Goal: Task Accomplishment & Management: Use online tool/utility

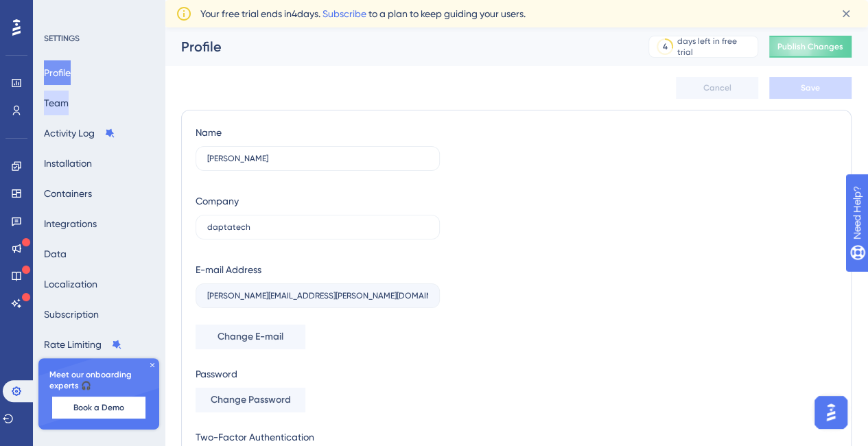
click at [69, 104] on button "Team" at bounding box center [56, 103] width 25 height 25
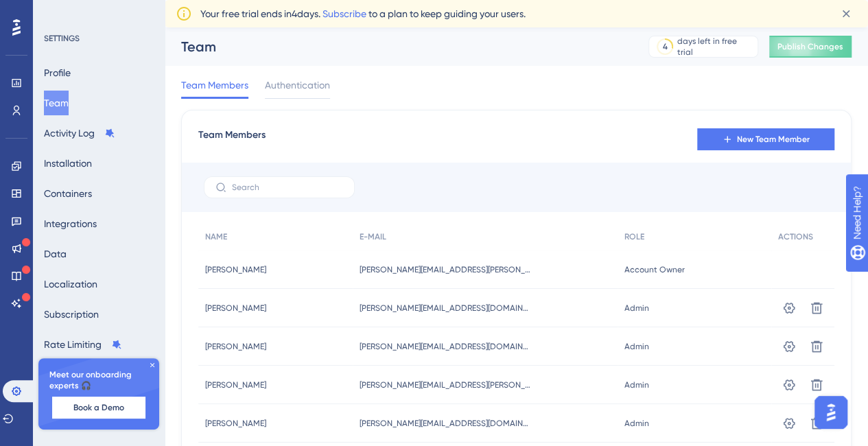
scroll to position [69, 0]
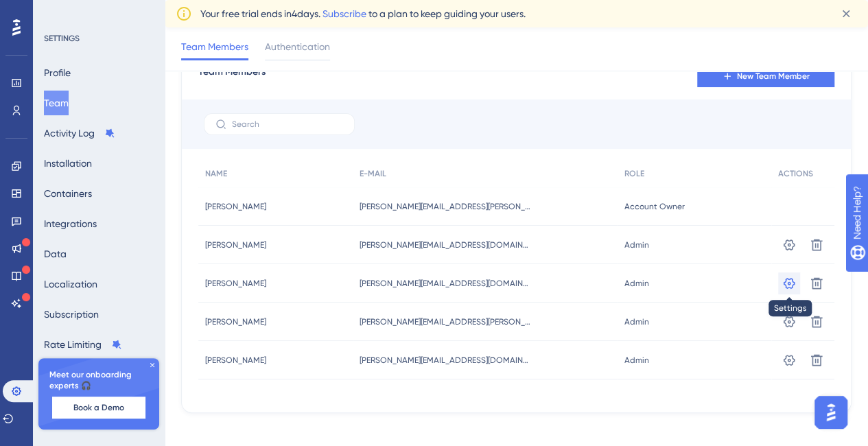
click at [789, 285] on icon at bounding box center [789, 284] width 14 height 14
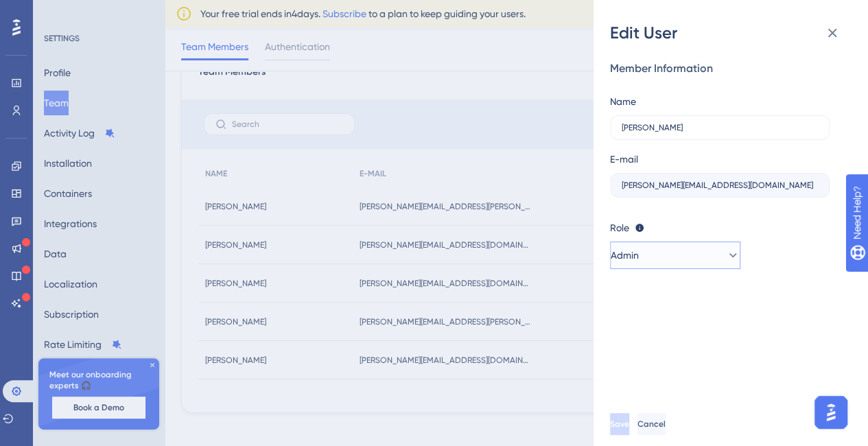
click at [734, 257] on button "Admin" at bounding box center [675, 255] width 130 height 27
click at [771, 234] on div "Role Editor: Create & edit materials Publisher: Editor + Publish changes Admin:…" at bounding box center [725, 228] width 231 height 16
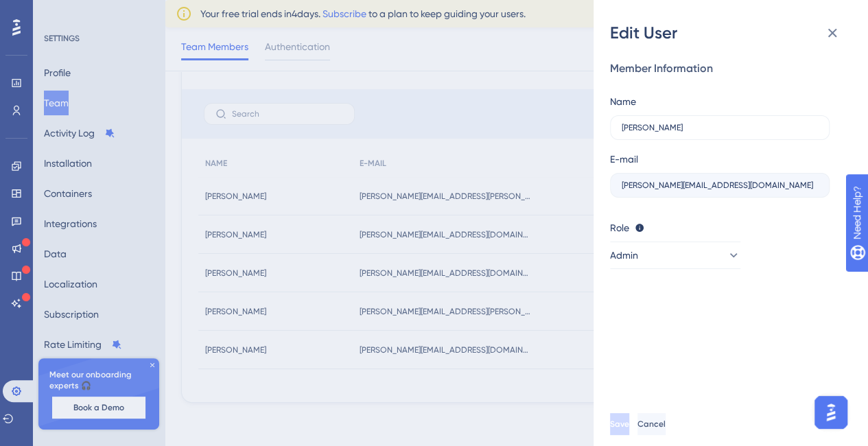
scroll to position [0, 0]
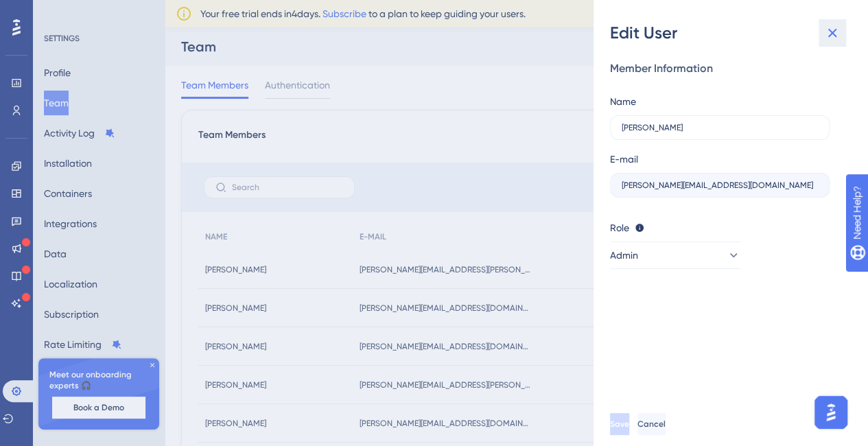
click at [832, 25] on icon at bounding box center [832, 33] width 16 height 16
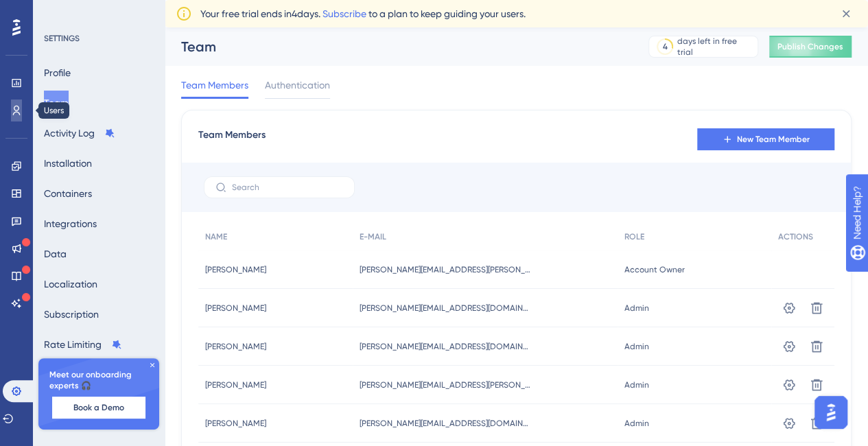
click at [21, 108] on icon at bounding box center [16, 110] width 11 height 11
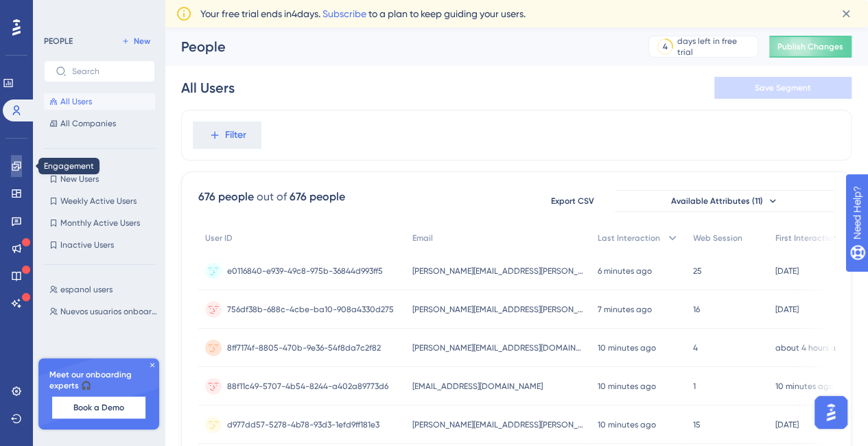
click at [13, 159] on link at bounding box center [16, 166] width 11 height 22
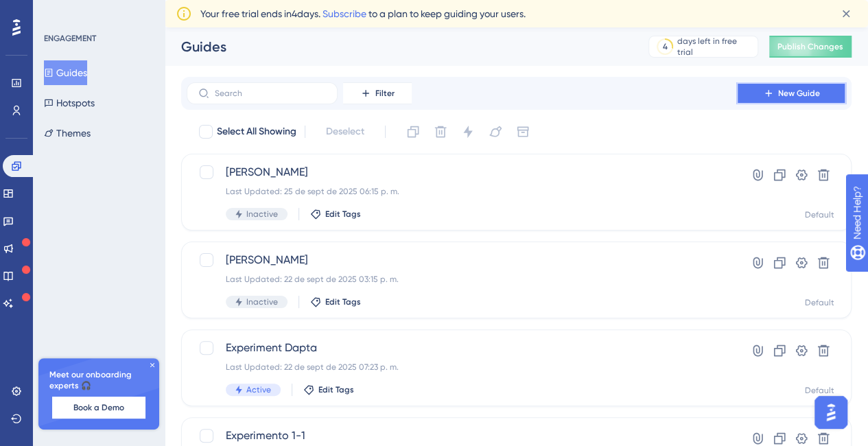
click at [788, 94] on span "New Guide" at bounding box center [799, 93] width 42 height 11
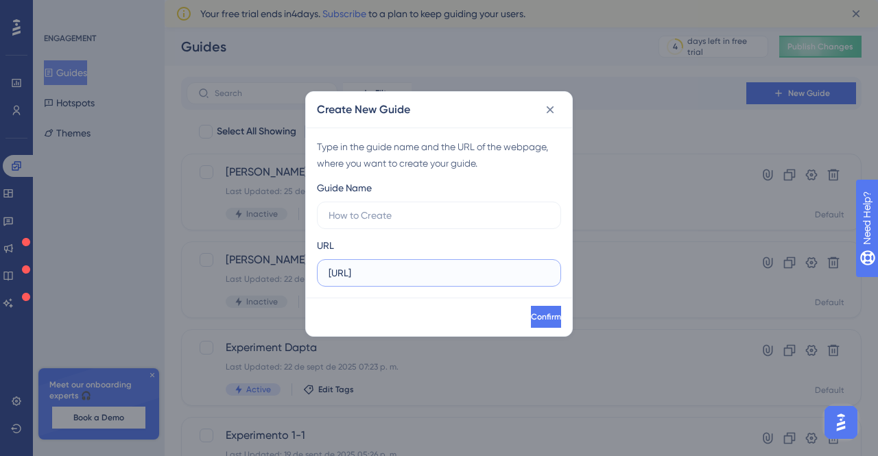
click at [412, 274] on input "[URL]" at bounding box center [439, 273] width 221 height 15
drag, startPoint x: 393, startPoint y: 275, endPoint x: 416, endPoint y: 277, distance: 22.7
click at [416, 277] on input "[URL]" at bounding box center [439, 273] width 221 height 15
click at [440, 270] on input "[URL]" at bounding box center [439, 273] width 221 height 15
click at [549, 103] on icon at bounding box center [551, 110] width 14 height 14
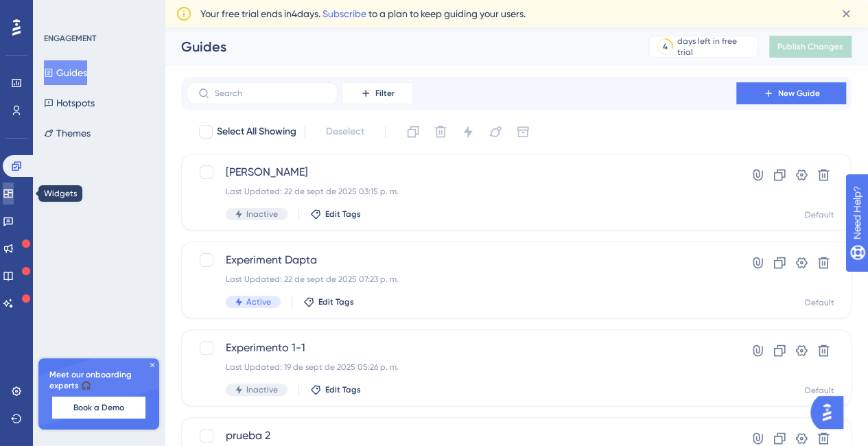
click at [14, 196] on icon at bounding box center [8, 193] width 11 height 11
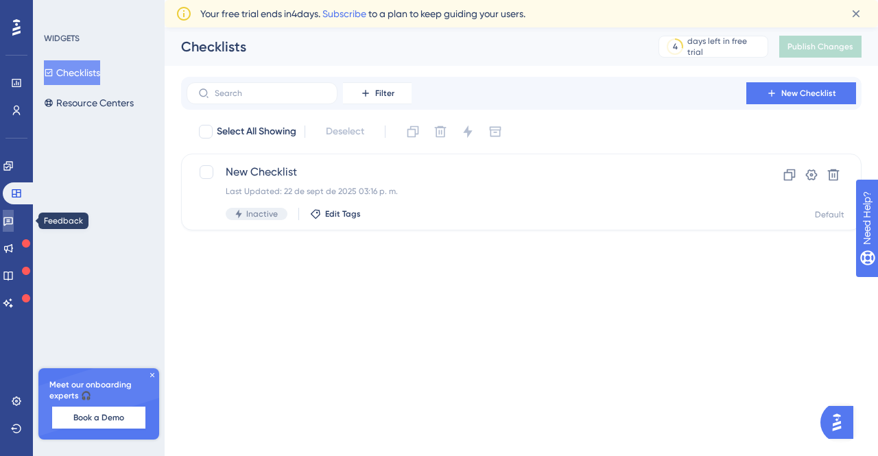
click at [13, 220] on icon at bounding box center [8, 222] width 10 height 9
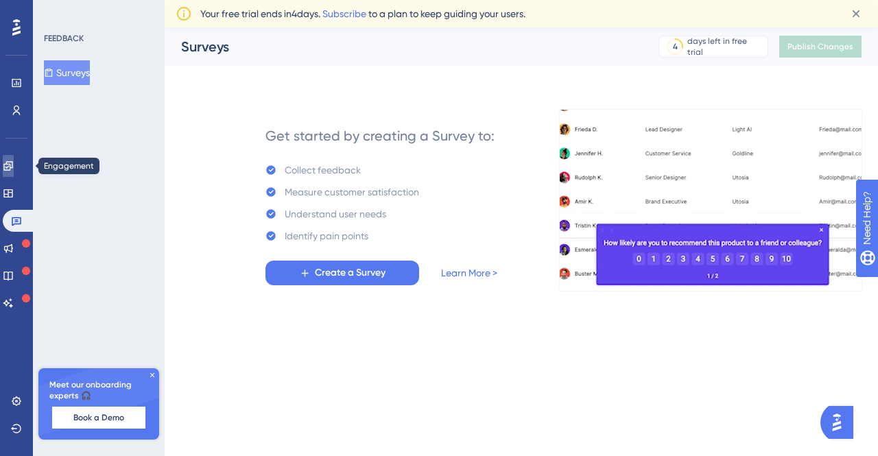
click at [14, 163] on icon at bounding box center [8, 166] width 11 height 11
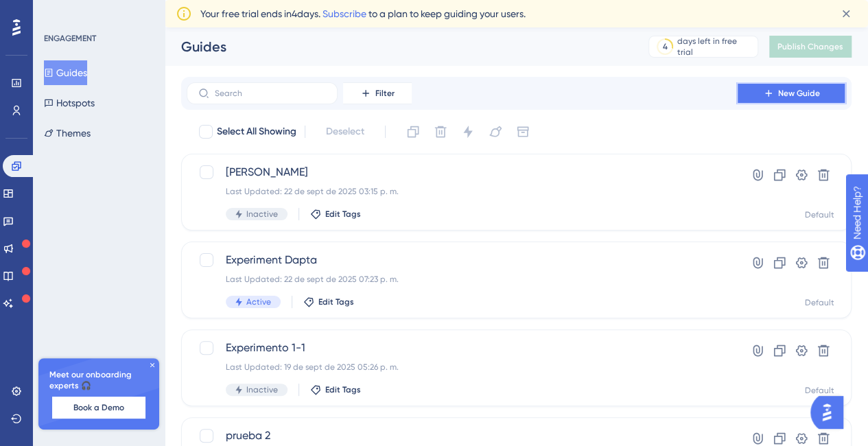
click at [781, 91] on span "New Guide" at bounding box center [799, 93] width 42 height 11
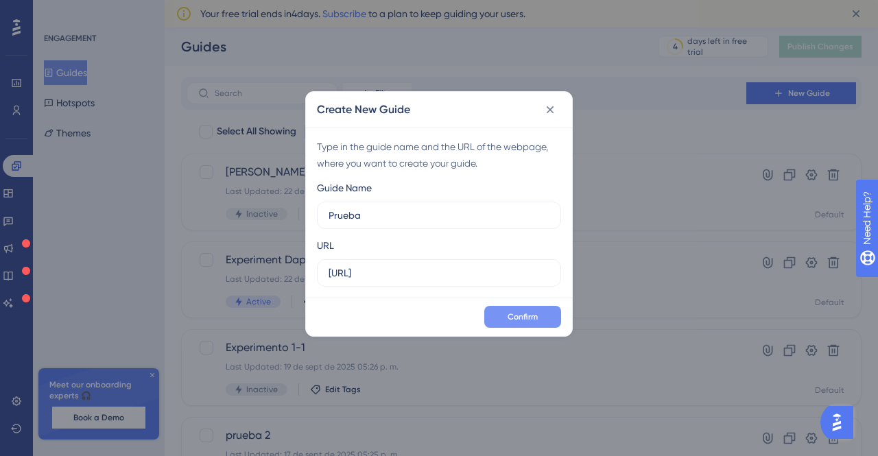
type input "Prueba"
click at [533, 318] on span "Confirm" at bounding box center [523, 317] width 30 height 11
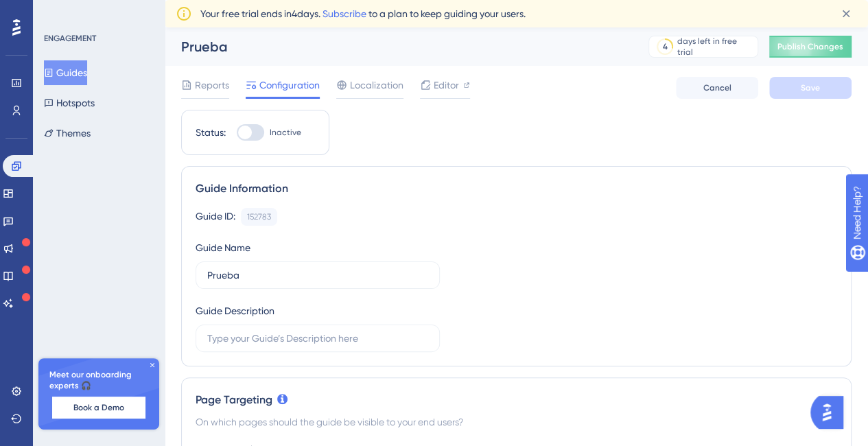
click at [78, 80] on button "Guides" at bounding box center [65, 72] width 43 height 25
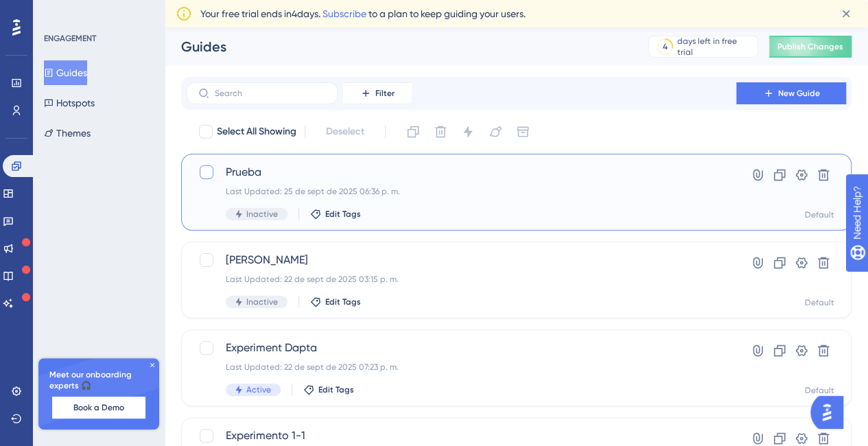
click at [209, 171] on div at bounding box center [207, 172] width 14 height 14
checkbox input "true"
click at [819, 172] on icon at bounding box center [824, 176] width 12 height 12
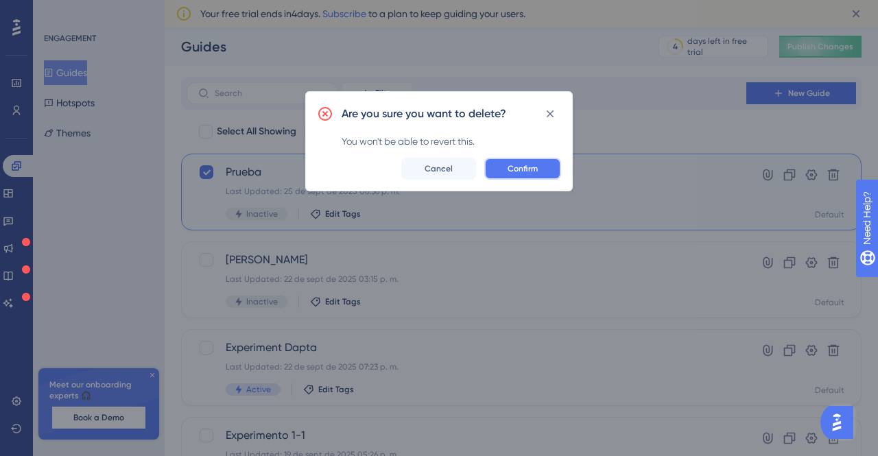
click at [517, 169] on span "Confirm" at bounding box center [523, 168] width 30 height 11
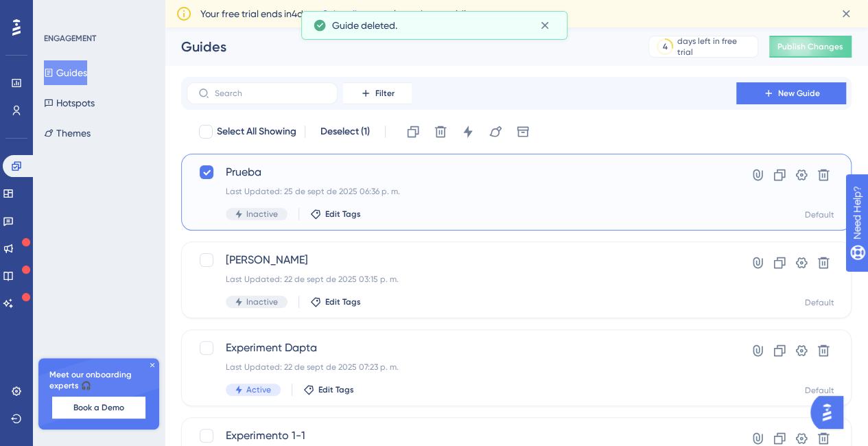
checkbox input "false"
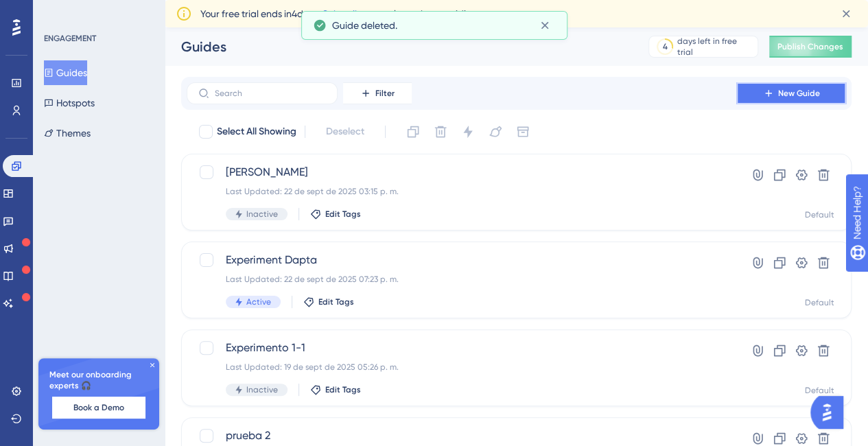
click at [813, 96] on span "New Guide" at bounding box center [799, 93] width 42 height 11
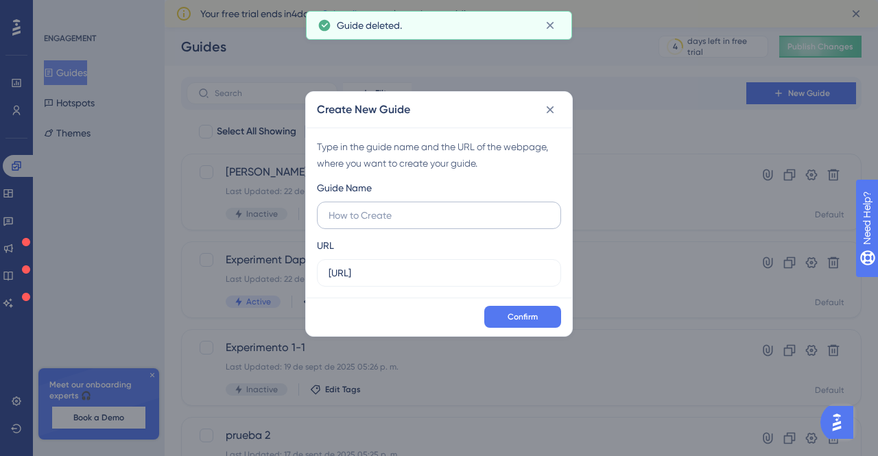
click at [358, 218] on input "text" at bounding box center [439, 215] width 221 height 15
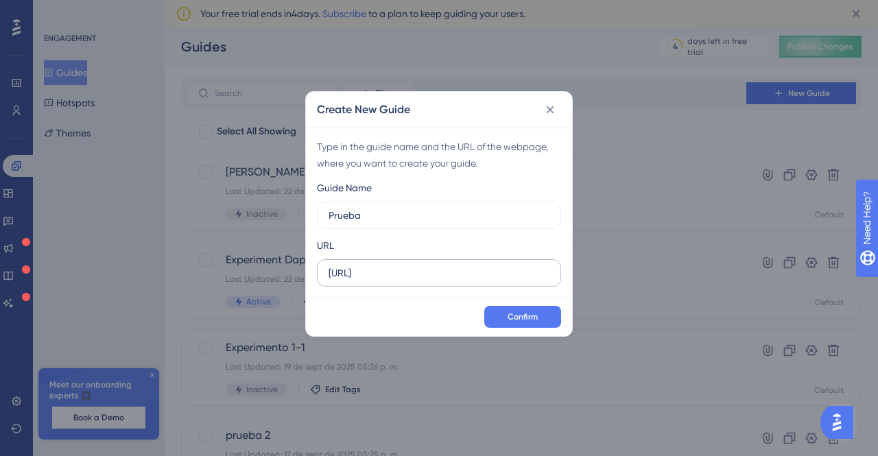
type input "Prueba"
click at [399, 279] on input "[URL]" at bounding box center [439, 273] width 221 height 15
type input "https://app.dapta.ai"
click at [521, 318] on span "Confirm" at bounding box center [523, 317] width 30 height 11
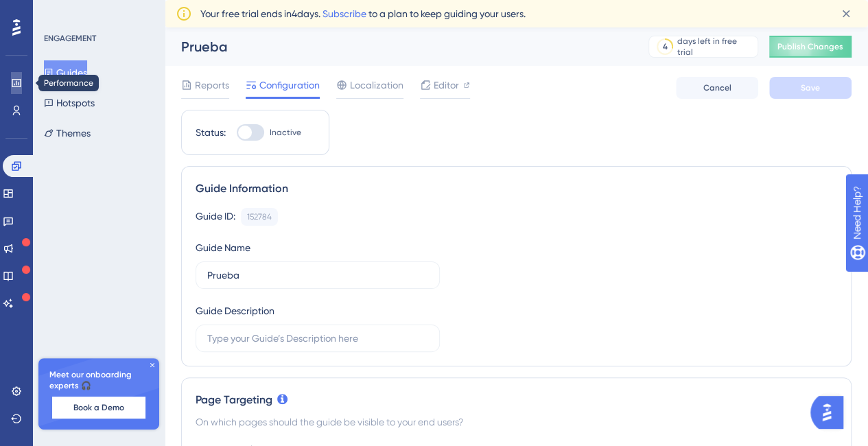
click at [20, 83] on icon at bounding box center [16, 83] width 9 height 8
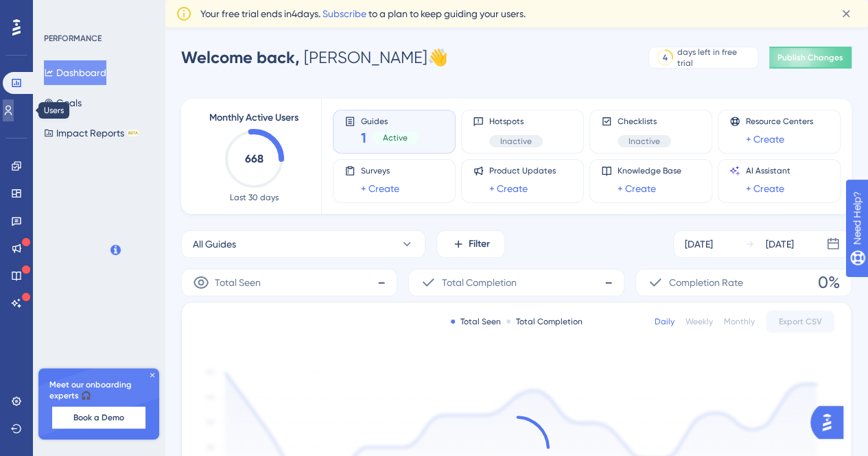
click at [13, 108] on icon at bounding box center [8, 110] width 11 height 11
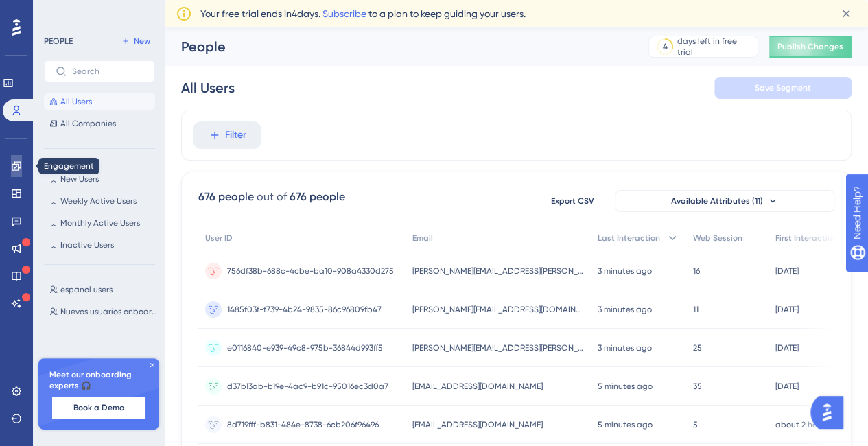
click at [11, 165] on link at bounding box center [16, 166] width 11 height 22
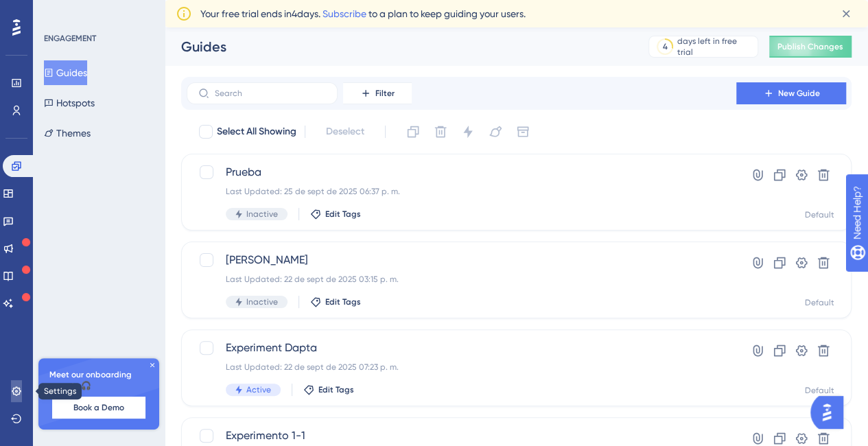
click at [21, 393] on icon at bounding box center [16, 391] width 11 height 11
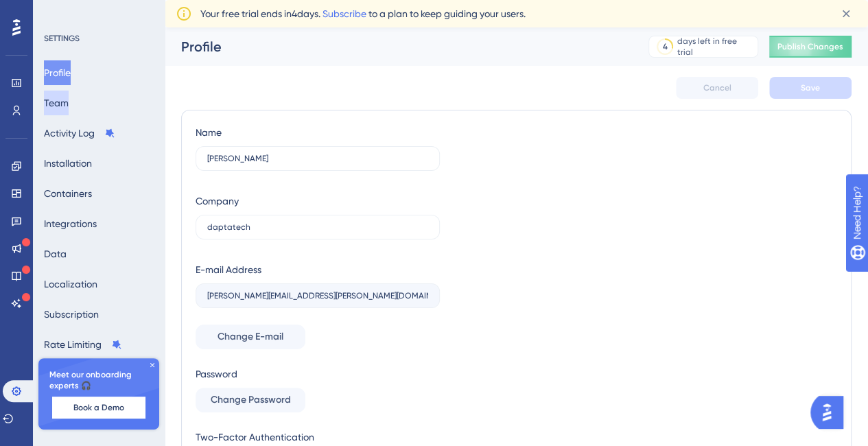
click at [69, 108] on button "Team" at bounding box center [56, 103] width 25 height 25
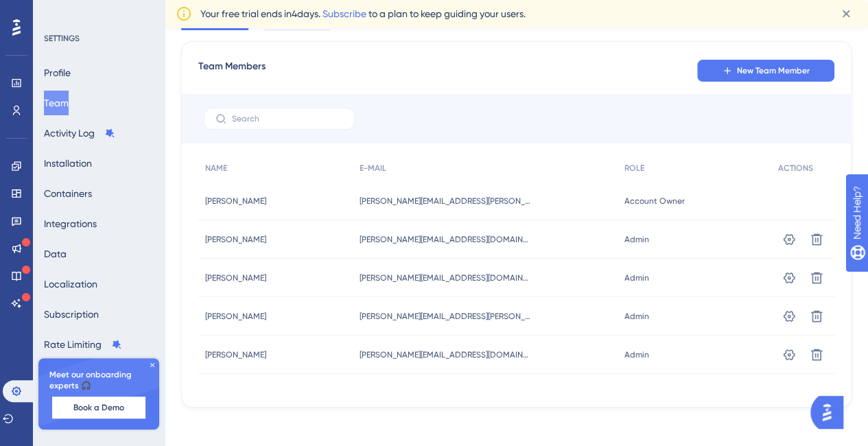
scroll to position [79, 0]
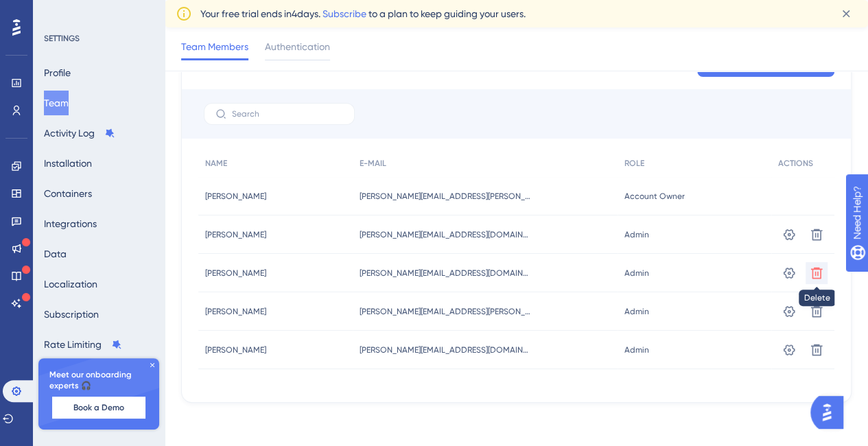
click at [814, 278] on icon at bounding box center [817, 273] width 12 height 12
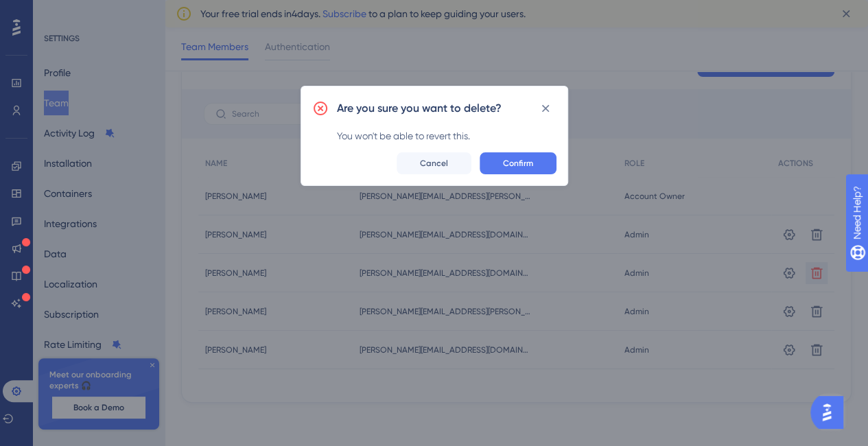
scroll to position [69, 0]
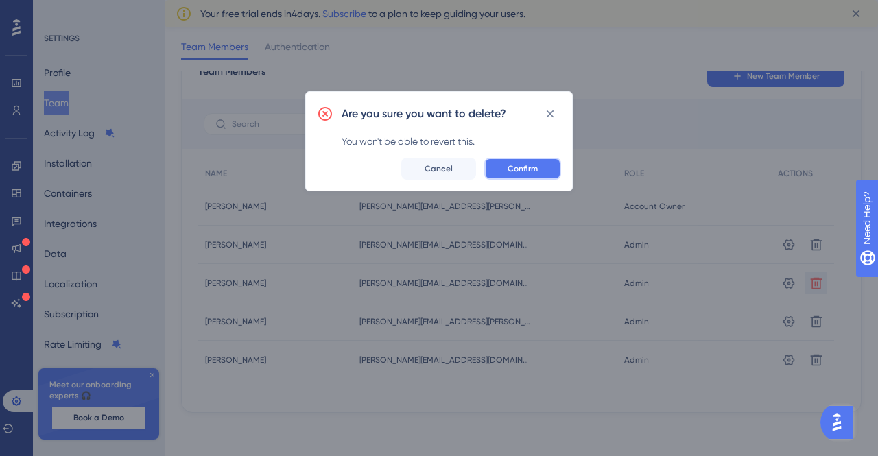
click at [506, 172] on button "Confirm" at bounding box center [523, 169] width 77 height 22
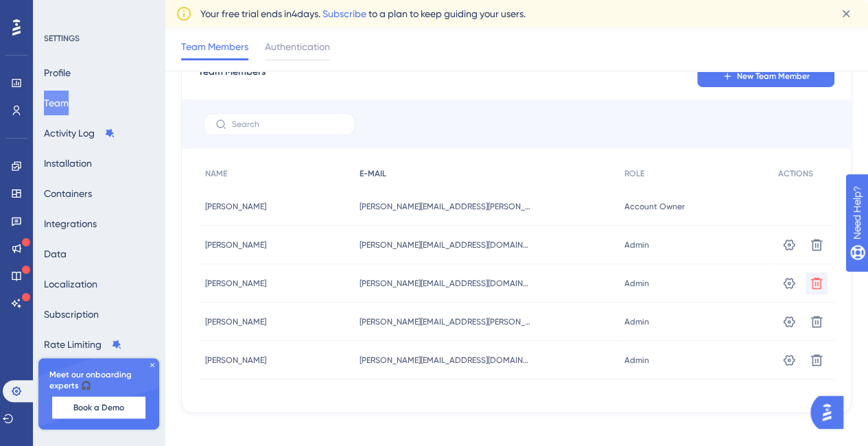
scroll to position [40, 0]
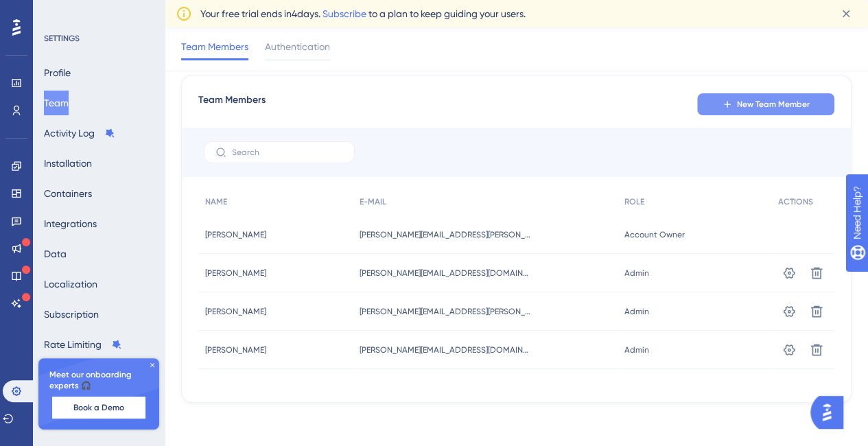
click at [792, 103] on span "New Team Member" at bounding box center [773, 104] width 73 height 11
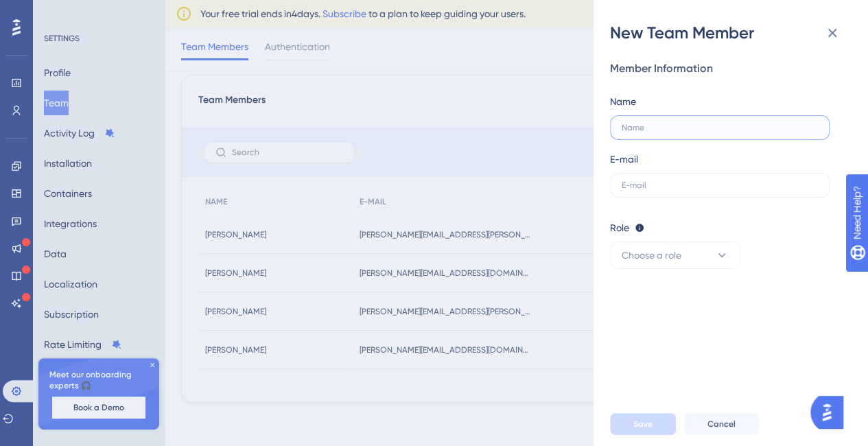
click at [692, 128] on input "text" at bounding box center [720, 128] width 196 height 10
drag, startPoint x: 622, startPoint y: 122, endPoint x: 649, endPoint y: 175, distance: 59.2
click at [622, 124] on input "daniela" at bounding box center [720, 128] width 196 height 10
type input "[PERSON_NAME]"
click at [659, 176] on label at bounding box center [720, 185] width 220 height 25
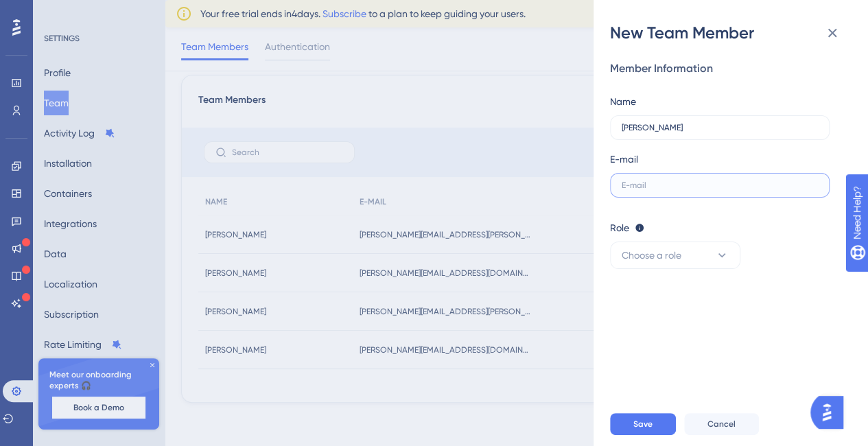
click at [659, 180] on input "text" at bounding box center [720, 185] width 196 height 10
type input "[PERSON_NAME][EMAIL_ADDRESS][DOMAIN_NAME]"
click at [675, 240] on div "Role Editor: Create & edit materials Publisher: Editor + Publish changes Admin:…" at bounding box center [725, 244] width 231 height 49
click at [675, 256] on span "Choose a role" at bounding box center [652, 255] width 60 height 16
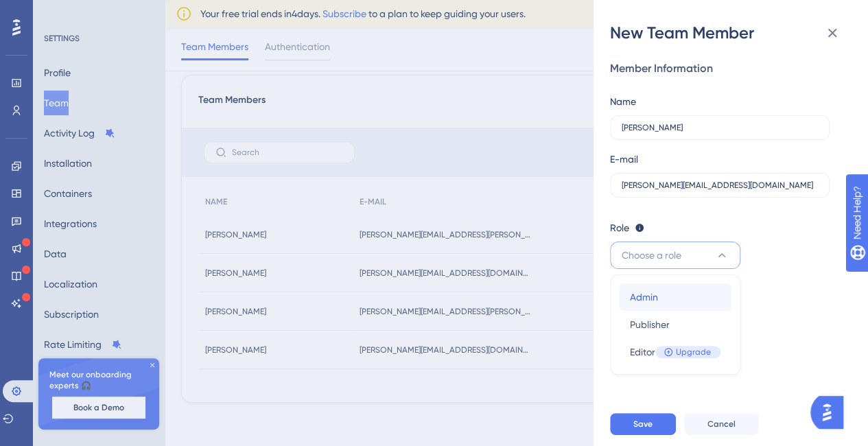
click at [655, 297] on span "Admin" at bounding box center [644, 297] width 28 height 16
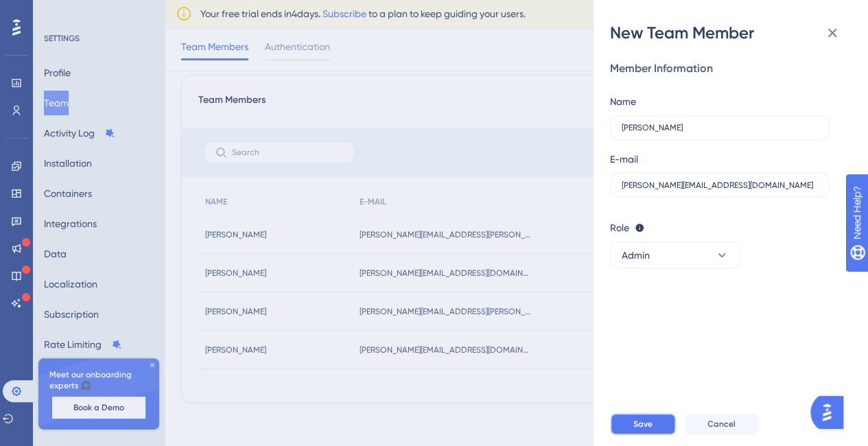
click at [652, 430] on span "Save" at bounding box center [642, 424] width 19 height 11
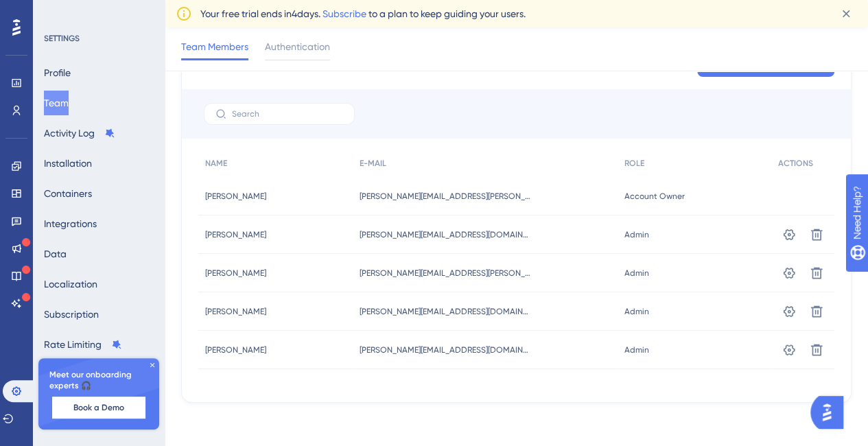
scroll to position [0, 0]
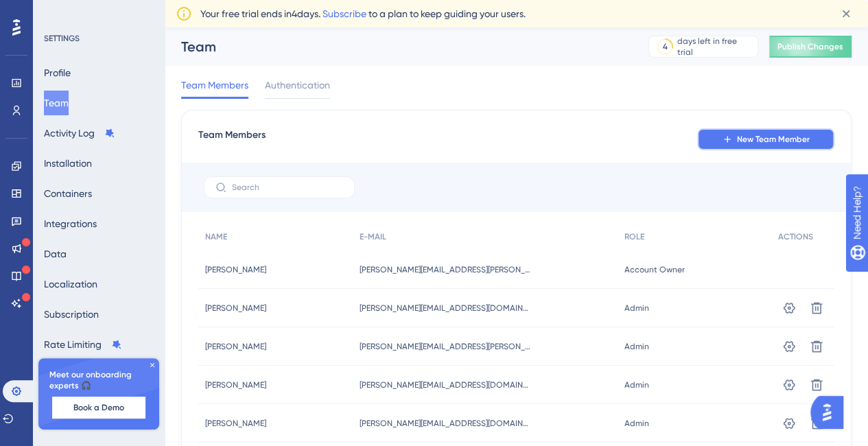
click at [743, 132] on button "New Team Member" at bounding box center [765, 139] width 137 height 22
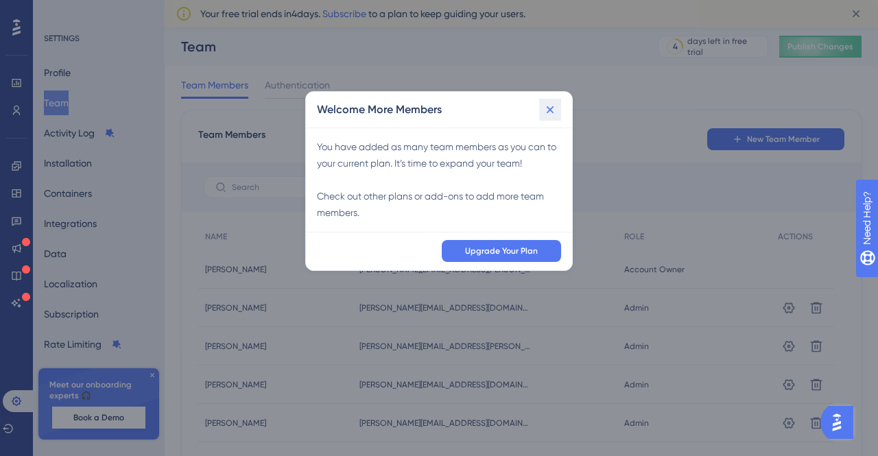
click at [556, 112] on icon at bounding box center [551, 110] width 14 height 14
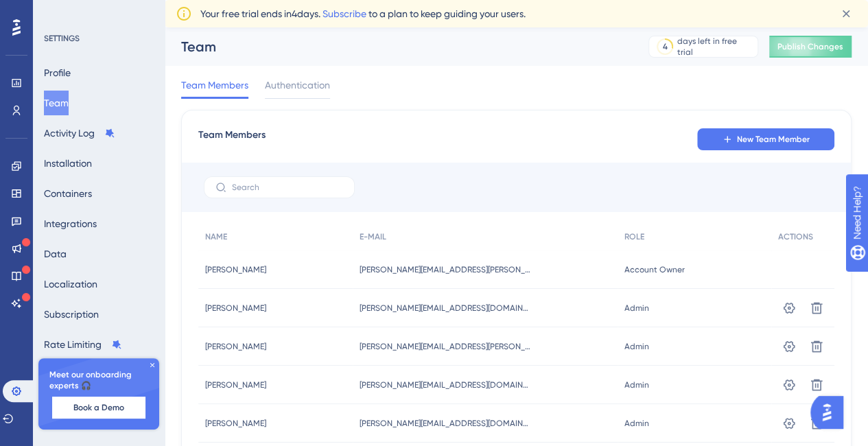
click at [747, 152] on div "Team Members New Team Member NAME E-MAIL ROLE ACTIONS Luis Delgado Luis Delgado…" at bounding box center [516, 293] width 670 height 366
click at [747, 145] on button "New Team Member" at bounding box center [765, 139] width 137 height 22
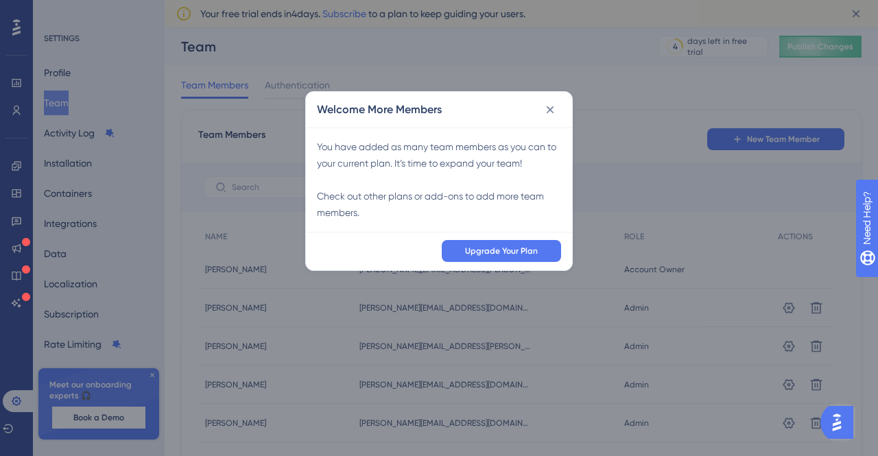
click at [563, 97] on div "Welcome More Members" at bounding box center [439, 110] width 266 height 36
click at [544, 110] on icon at bounding box center [551, 110] width 14 height 14
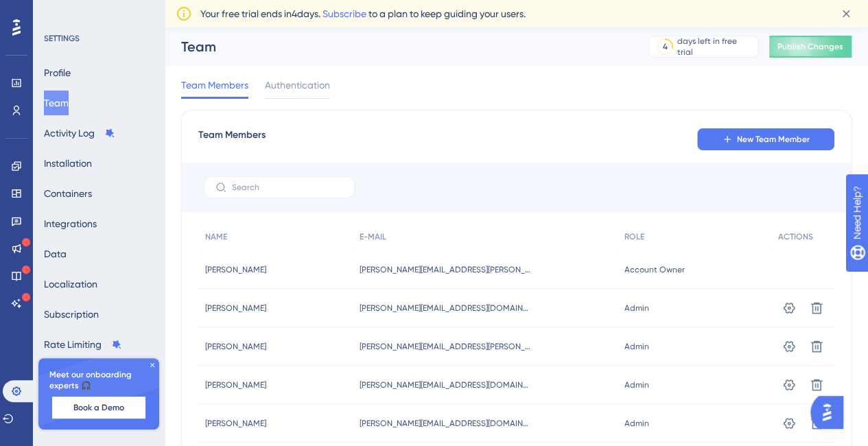
scroll to position [79, 0]
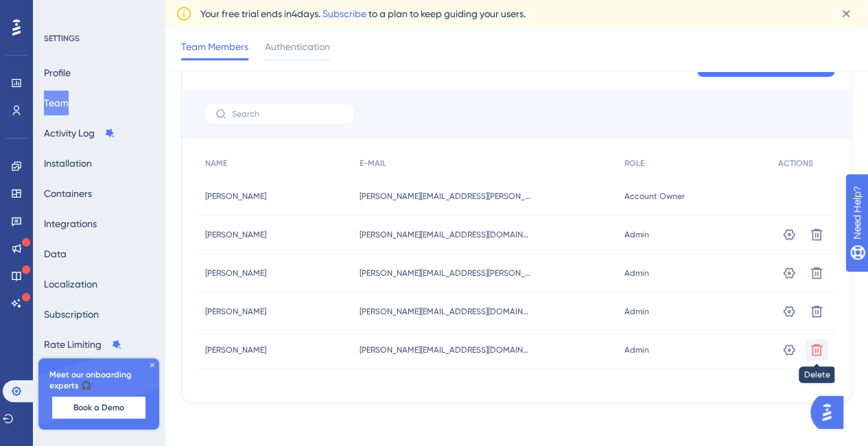
click at [825, 356] on button at bounding box center [817, 350] width 22 height 22
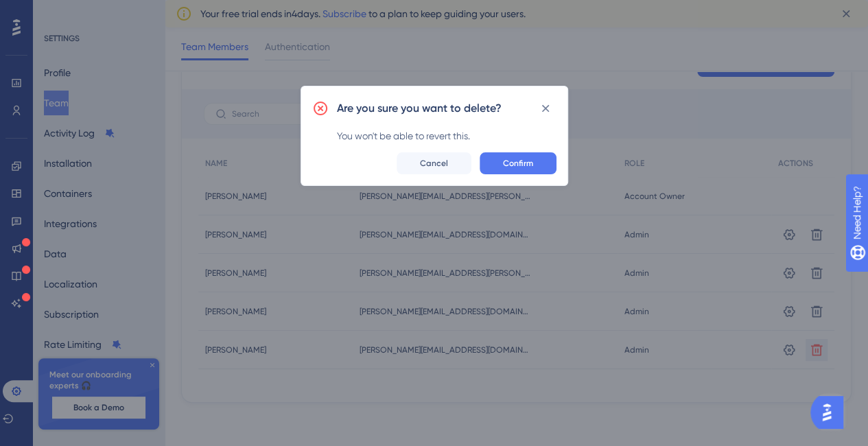
scroll to position [69, 0]
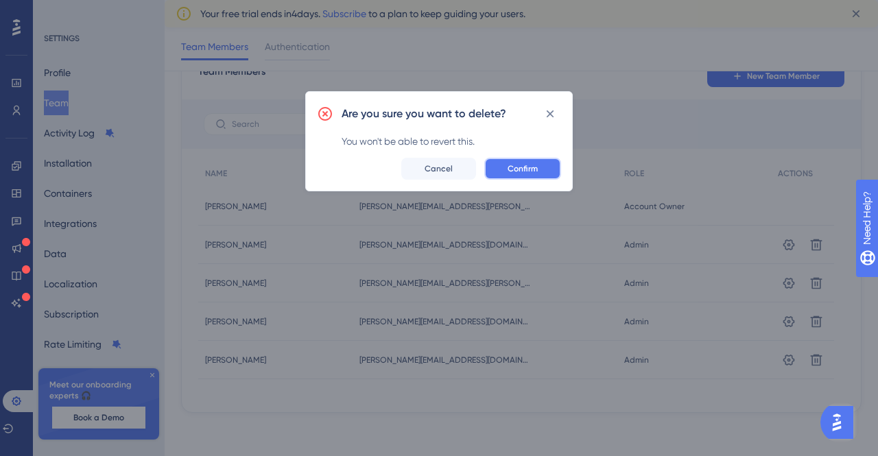
click at [548, 168] on button "Confirm" at bounding box center [523, 169] width 77 height 22
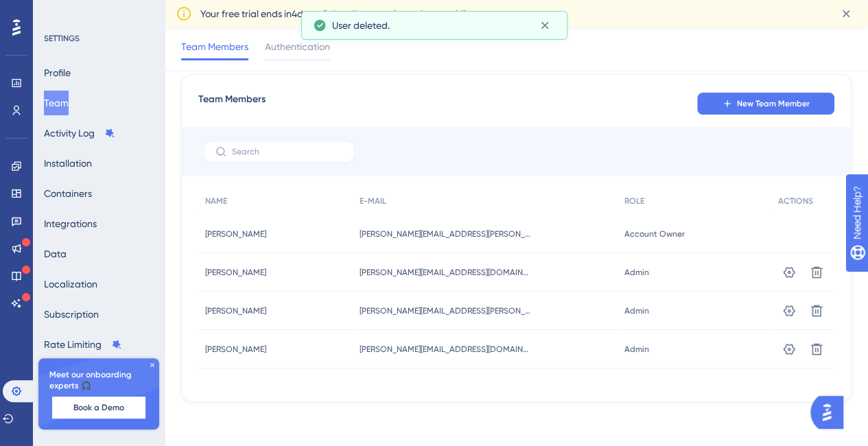
scroll to position [40, 0]
click at [781, 109] on span "New Team Member" at bounding box center [773, 104] width 73 height 11
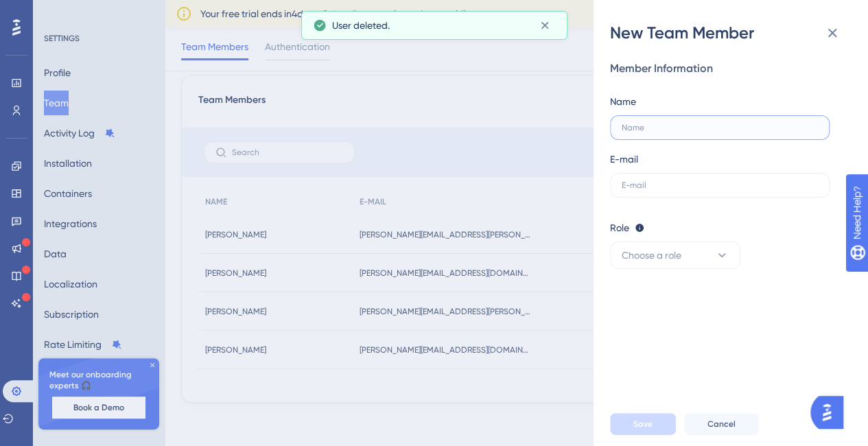
click at [686, 132] on input "text" at bounding box center [720, 128] width 196 height 10
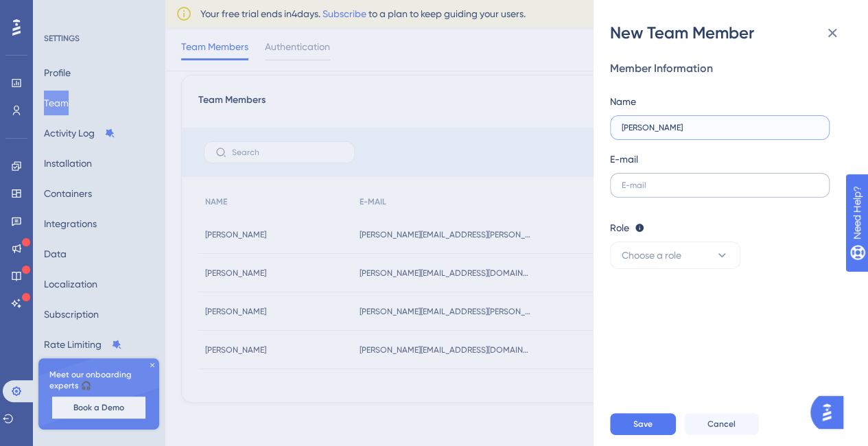
type input "[PERSON_NAME]"
click at [659, 182] on input "text" at bounding box center [720, 185] width 196 height 10
click at [729, 250] on button "Choose a role" at bounding box center [675, 255] width 130 height 27
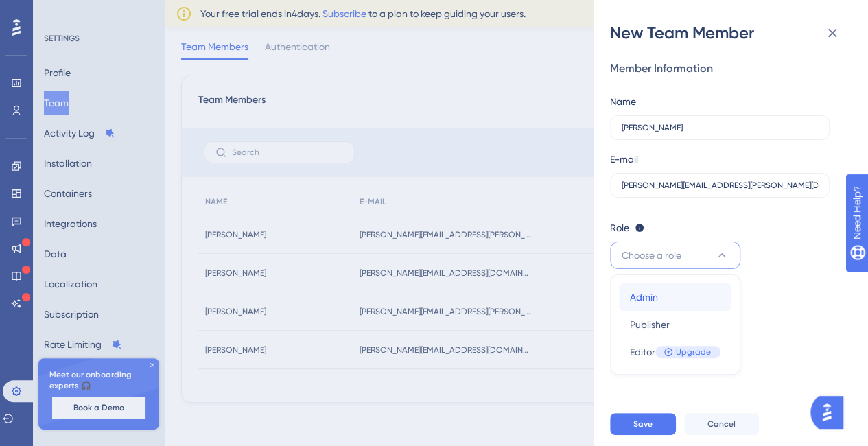
click at [665, 295] on div "Admin Admin" at bounding box center [675, 296] width 91 height 27
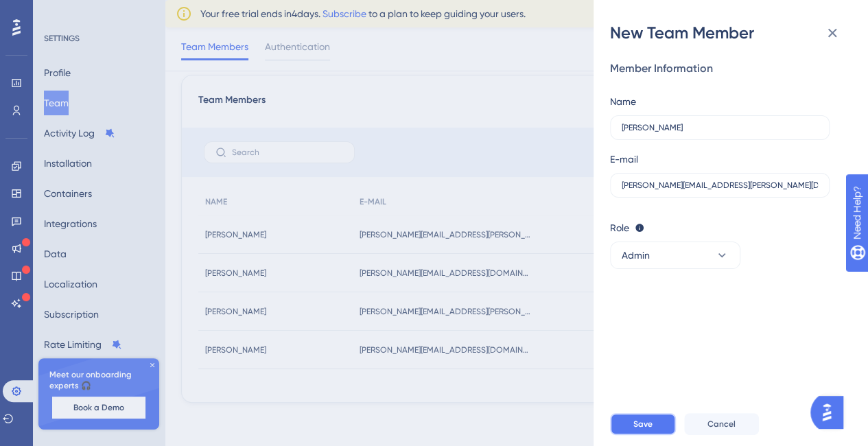
click at [651, 430] on span "Save" at bounding box center [642, 424] width 19 height 11
click at [748, 184] on input "daniela.rocha@imagineapps.co" at bounding box center [720, 185] width 196 height 10
click at [666, 433] on button "Save" at bounding box center [643, 424] width 66 height 22
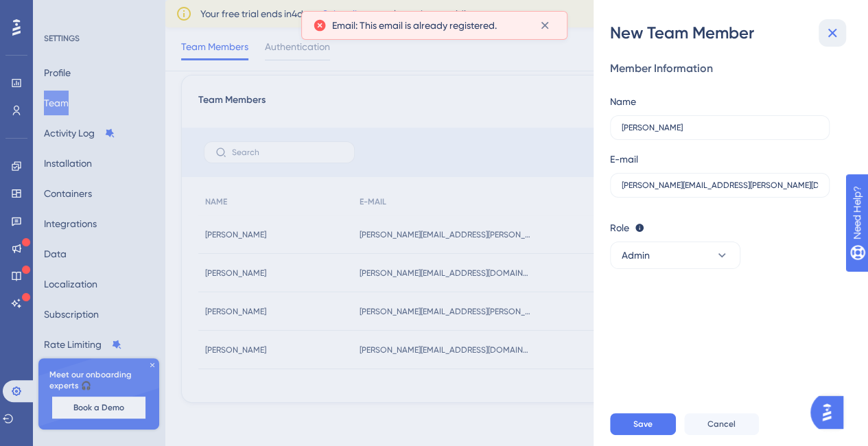
click at [830, 35] on icon at bounding box center [832, 33] width 9 height 9
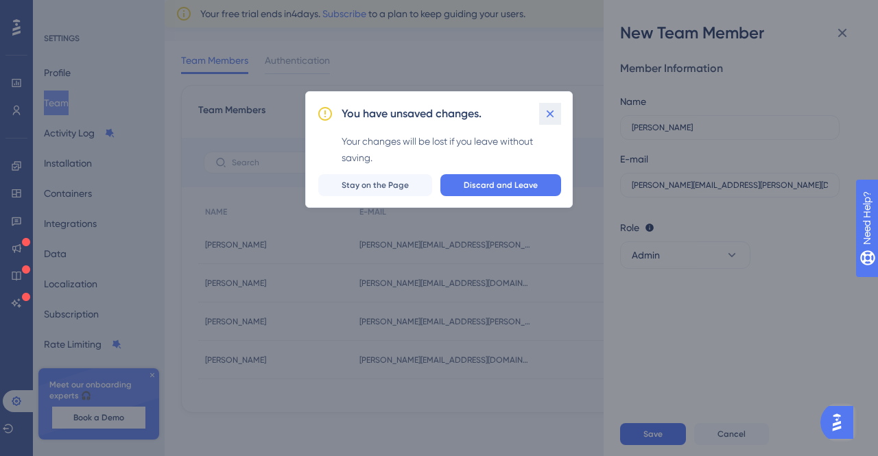
click at [557, 113] on button at bounding box center [550, 114] width 22 height 22
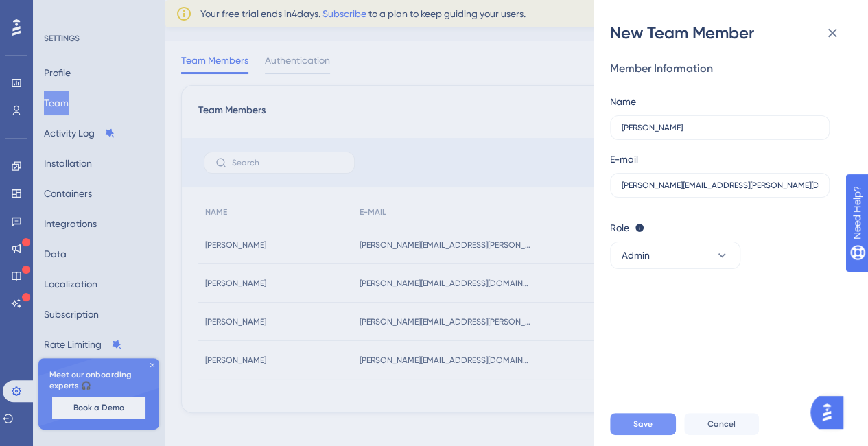
click at [646, 429] on span "Save" at bounding box center [642, 424] width 19 height 11
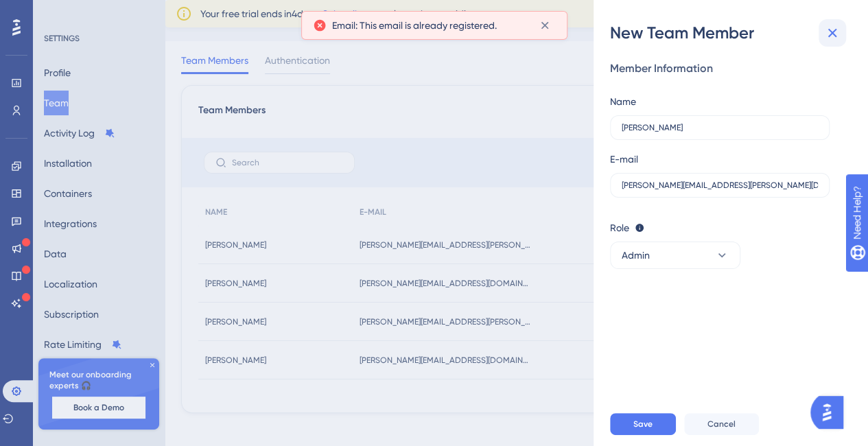
click at [828, 29] on icon at bounding box center [832, 33] width 16 height 16
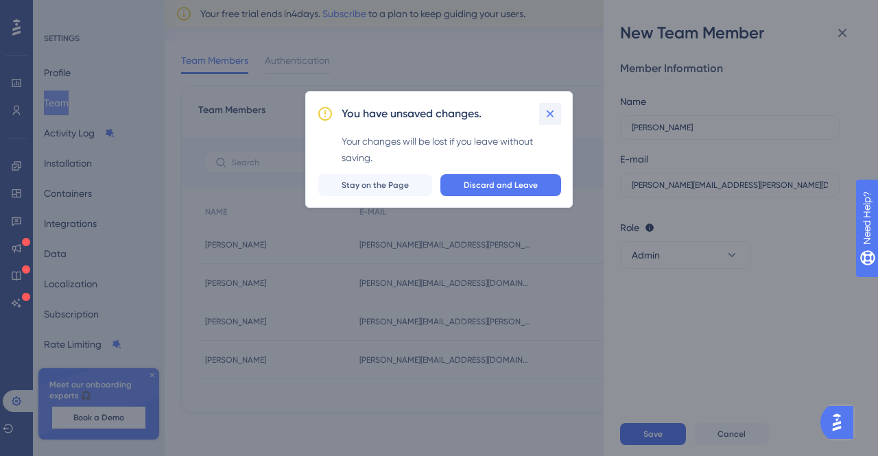
click at [552, 118] on icon at bounding box center [551, 114] width 14 height 14
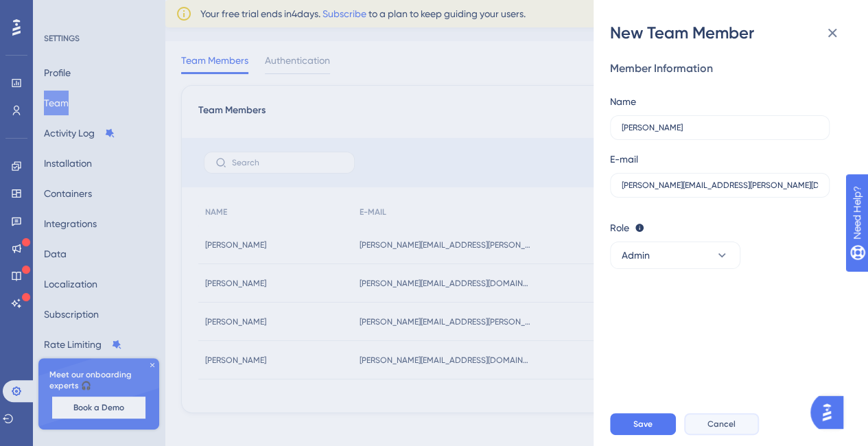
click at [737, 435] on button "Cancel" at bounding box center [721, 424] width 75 height 22
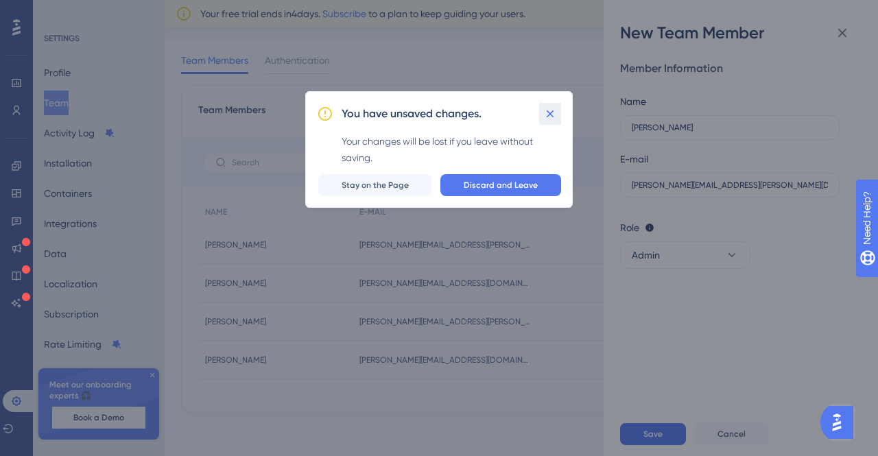
click at [550, 115] on icon at bounding box center [551, 114] width 14 height 14
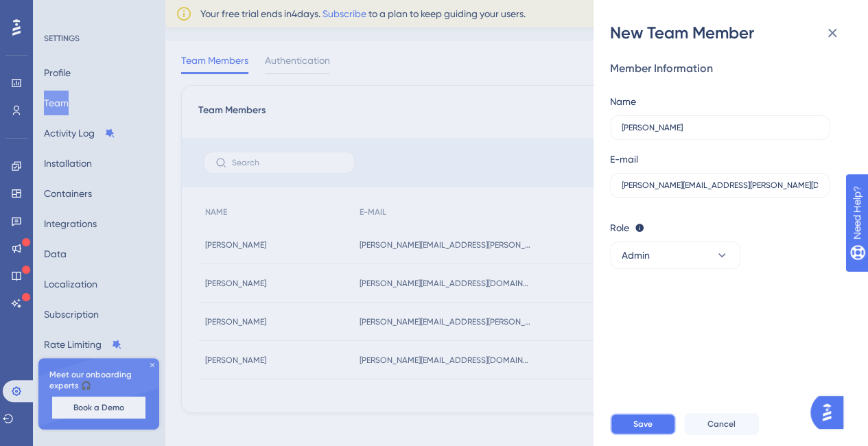
click at [671, 429] on button "Save" at bounding box center [643, 424] width 66 height 22
drag, startPoint x: 657, startPoint y: 185, endPoint x: 665, endPoint y: 191, distance: 9.8
click at [657, 185] on input "daniela.rocha@imagineapps.co" at bounding box center [720, 185] width 196 height 10
drag, startPoint x: 652, startPoint y: 187, endPoint x: 655, endPoint y: 205, distance: 18.2
click at [652, 187] on input "daniela.rocha@imagineapps.co" at bounding box center [720, 185] width 196 height 10
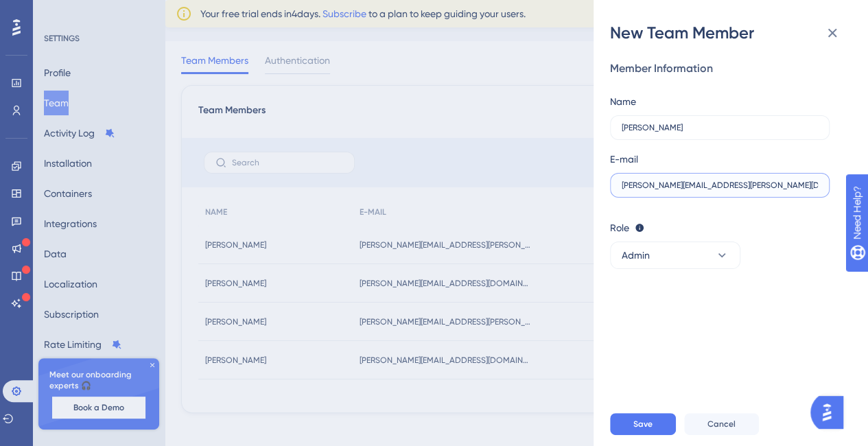
drag, startPoint x: 686, startPoint y: 184, endPoint x: 829, endPoint y: 184, distance: 142.7
click at [829, 184] on label "daniela.rocha@imagineapps.co" at bounding box center [720, 185] width 220 height 25
click at [678, 190] on label "daniela.rocha@" at bounding box center [720, 185] width 220 height 25
click at [678, 190] on input "daniela.rocha@" at bounding box center [720, 185] width 196 height 10
click at [678, 190] on label "daniela.rocha@" at bounding box center [720, 185] width 220 height 25
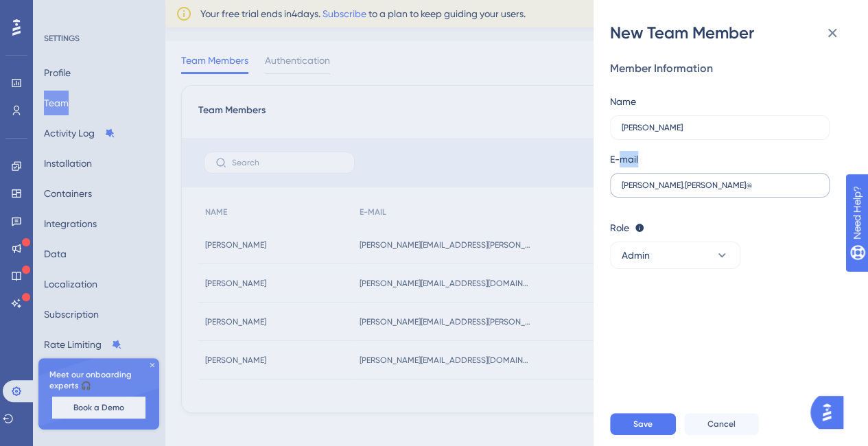
click at [678, 190] on input "daniela.rocha@" at bounding box center [720, 185] width 196 height 10
click at [678, 190] on label "daniela.rocha@" at bounding box center [720, 185] width 220 height 25
click at [678, 190] on input "daniela.rocha@" at bounding box center [720, 185] width 196 height 10
click at [677, 183] on input "daniela.rocha@" at bounding box center [720, 185] width 196 height 10
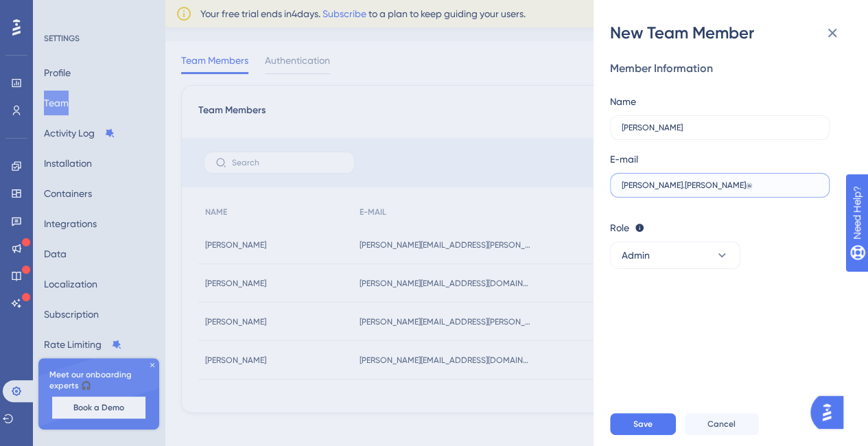
click at [677, 183] on input "daniela.rocha@" at bounding box center [720, 185] width 196 height 10
paste input "irb19@gmail.com"
type input "daniirb19@gmail.com"
click at [642, 430] on span "Save" at bounding box center [642, 424] width 19 height 11
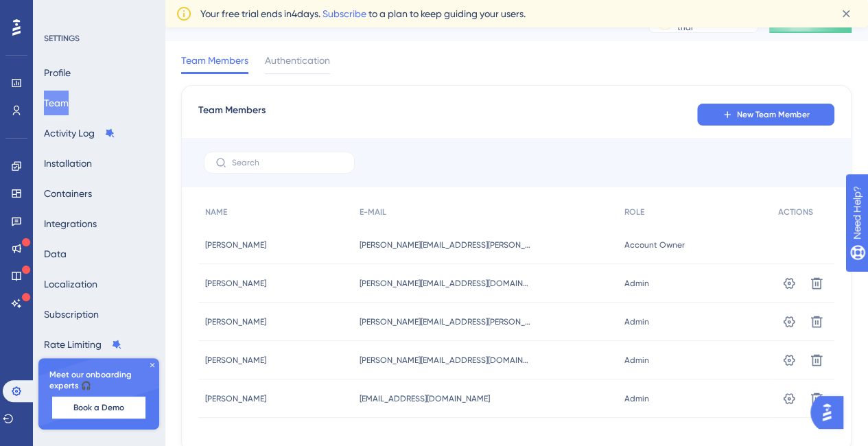
scroll to position [0, 0]
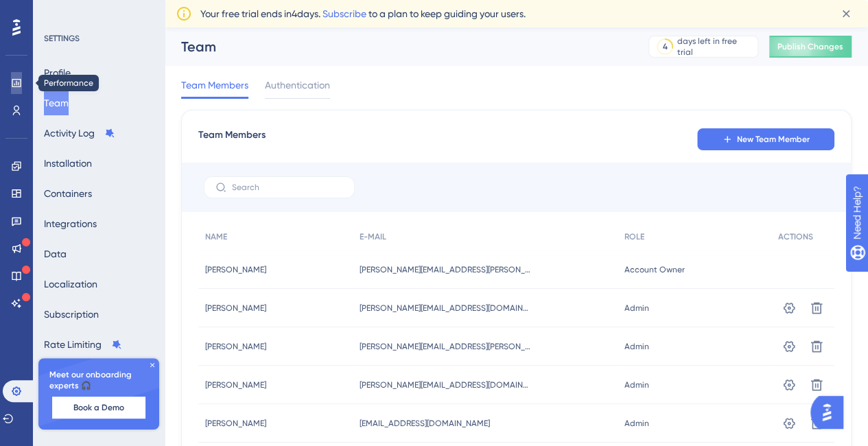
click at [11, 93] on link at bounding box center [16, 83] width 11 height 22
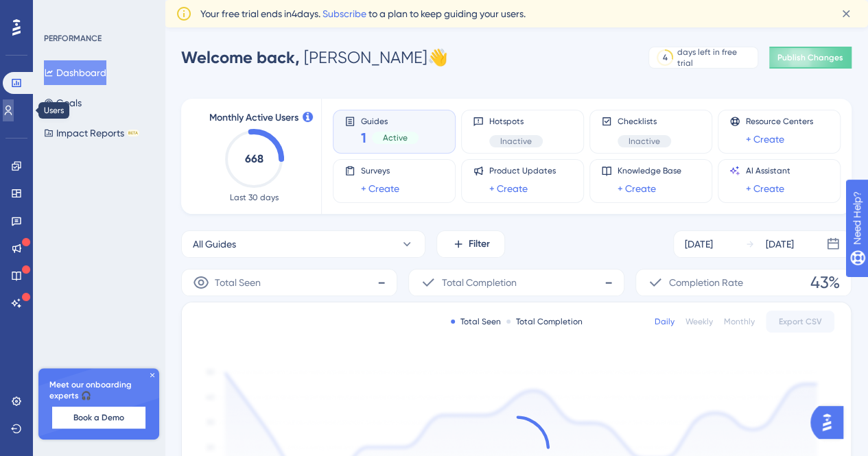
click at [14, 115] on icon at bounding box center [8, 110] width 11 height 11
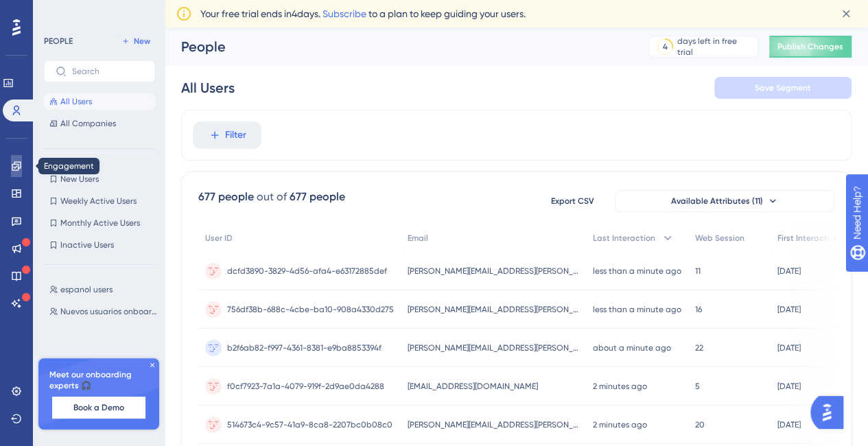
click at [12, 164] on icon at bounding box center [16, 165] width 9 height 9
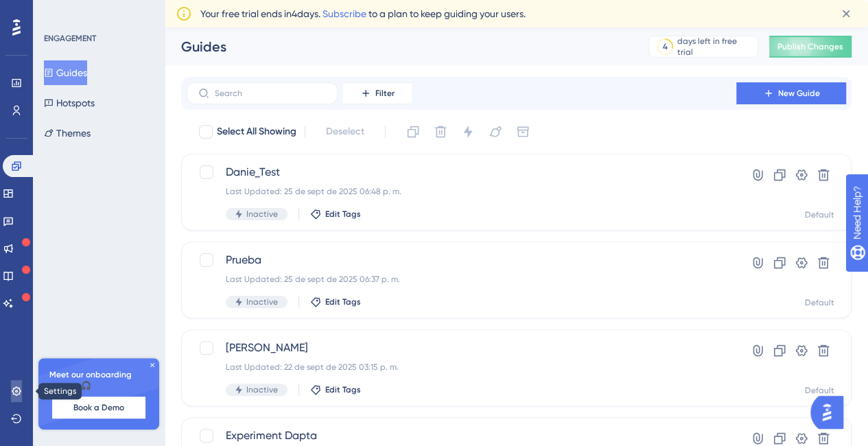
click at [15, 397] on link at bounding box center [16, 391] width 11 height 22
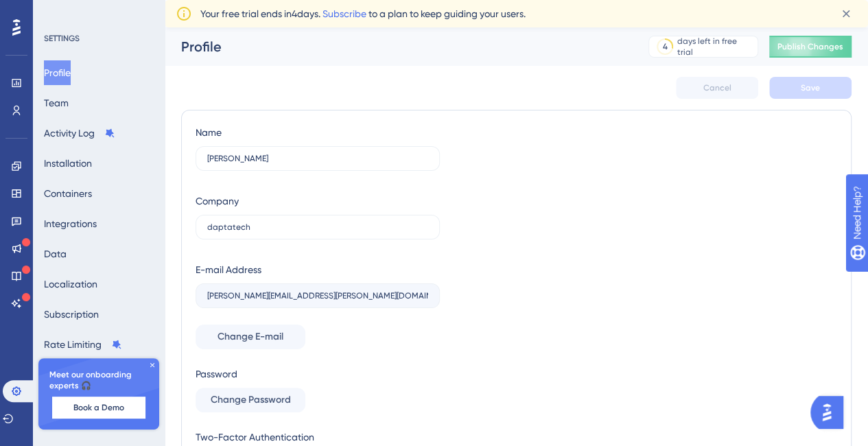
click at [152, 366] on icon at bounding box center [152, 365] width 4 height 4
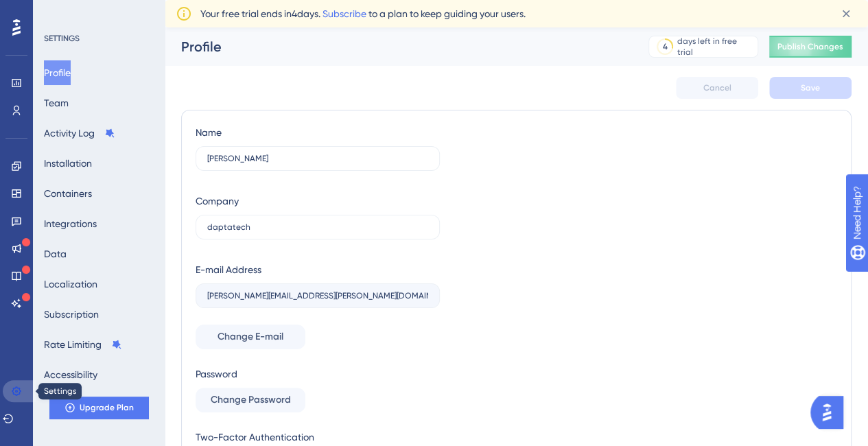
click at [15, 393] on icon at bounding box center [16, 391] width 11 height 11
click at [69, 106] on button "Team" at bounding box center [56, 103] width 25 height 25
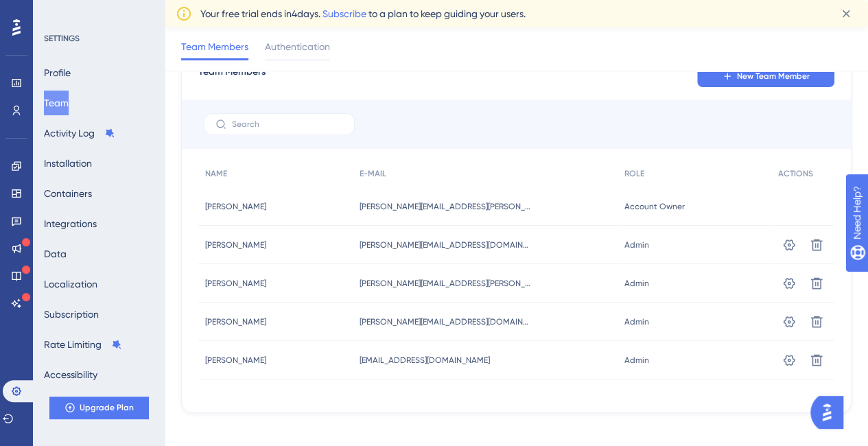
scroll to position [79, 0]
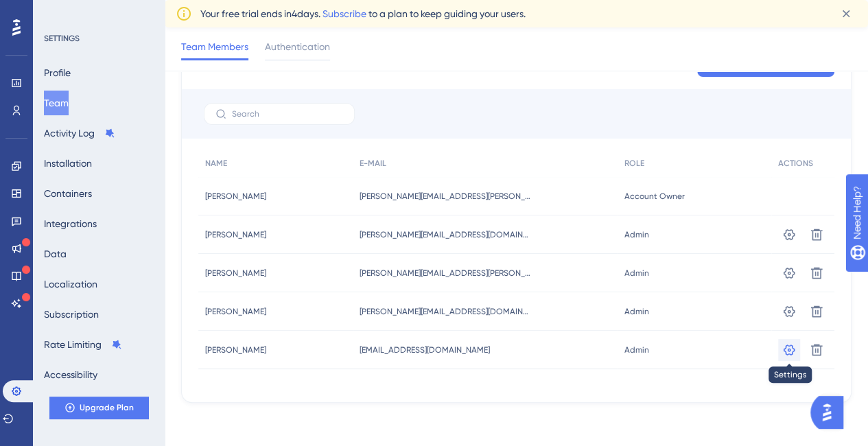
click at [793, 345] on icon at bounding box center [789, 350] width 14 height 14
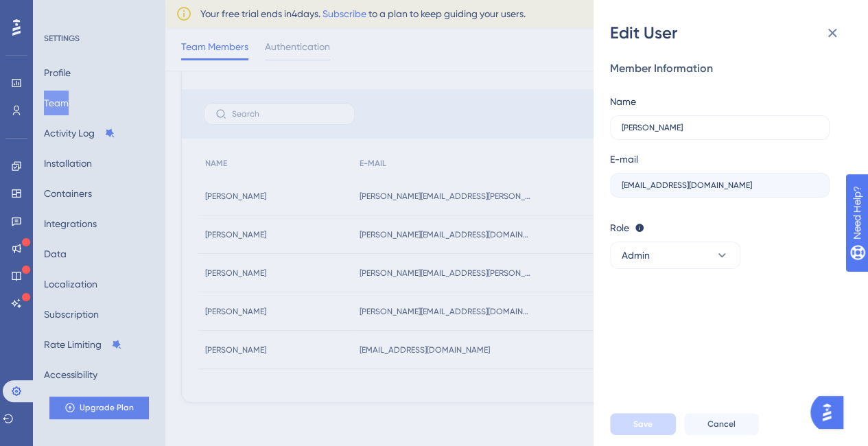
click at [486, 116] on div "Edit User Member Information Name Daniela E-mail daniirb19@gmail.com Role Edito…" at bounding box center [434, 223] width 868 height 446
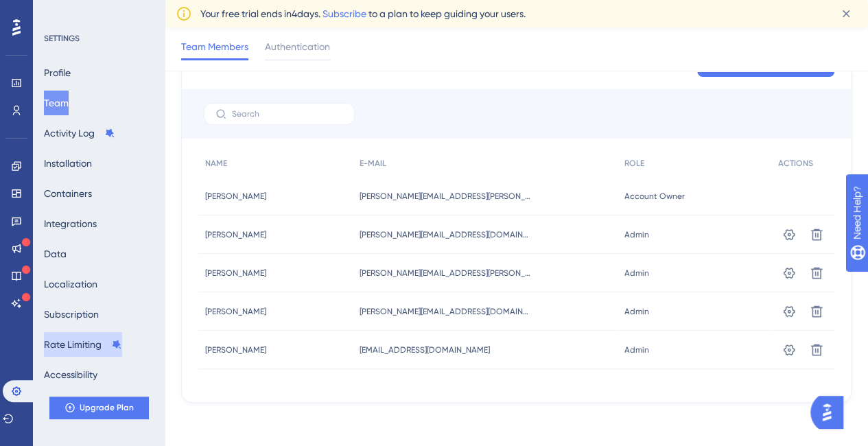
click at [85, 340] on button "Rate Limiting" at bounding box center [83, 344] width 78 height 25
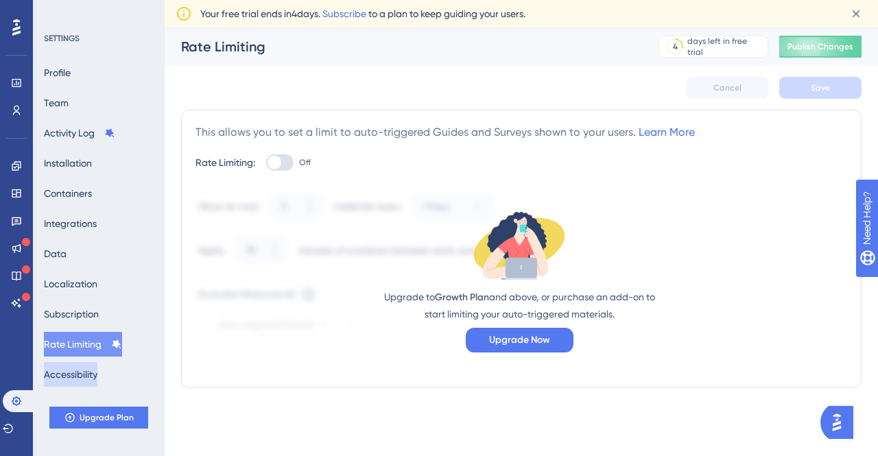
click at [92, 377] on button "Accessibility" at bounding box center [71, 374] width 54 height 25
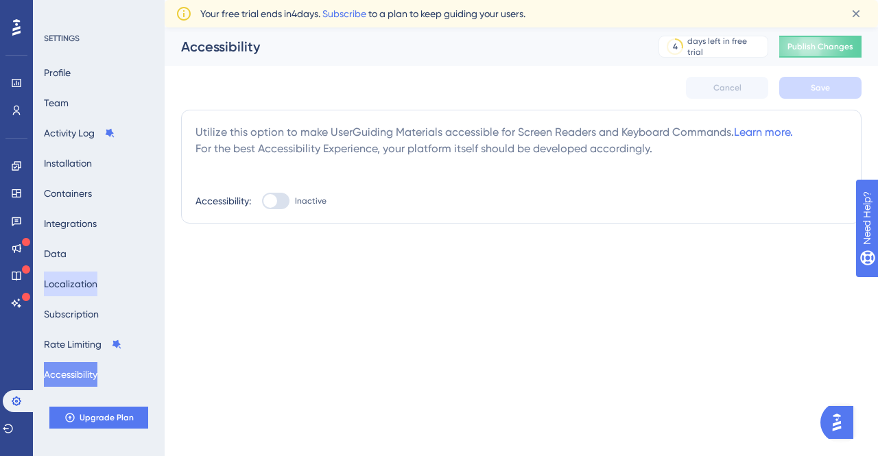
click at [75, 284] on button "Localization" at bounding box center [71, 284] width 54 height 25
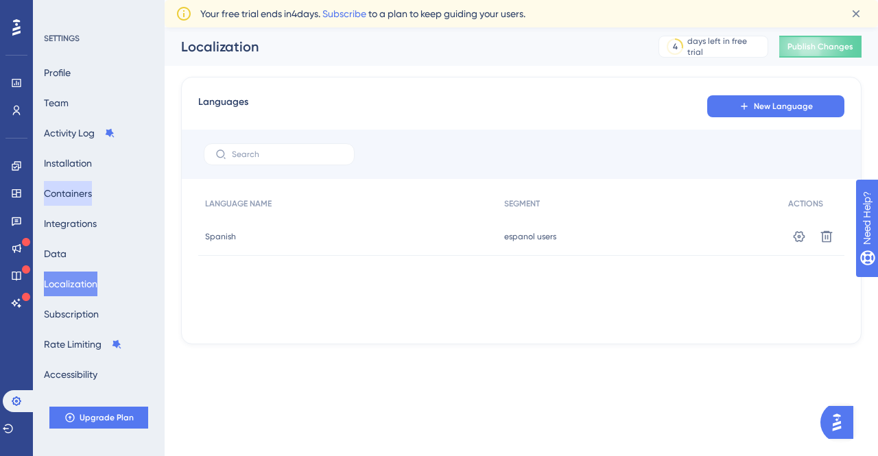
click at [66, 198] on button "Containers" at bounding box center [68, 193] width 48 height 25
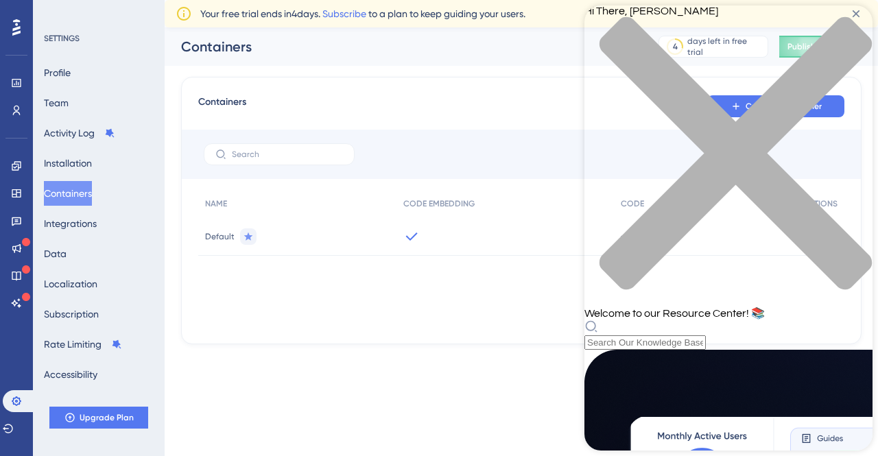
click at [856, 25] on div "close resource center" at bounding box center [729, 161] width 288 height 290
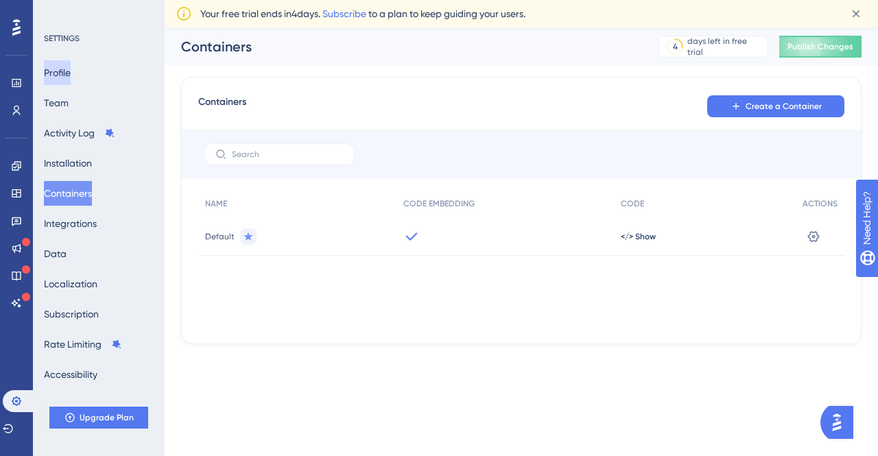
click at [52, 73] on button "Profile" at bounding box center [57, 72] width 27 height 25
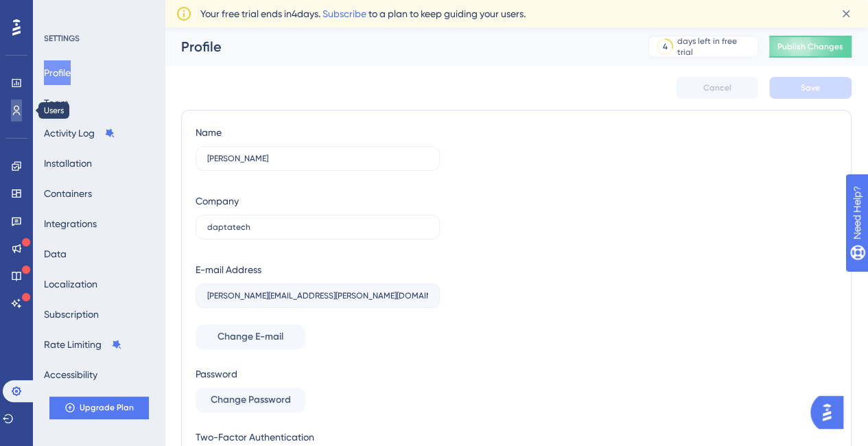
click at [19, 110] on icon at bounding box center [16, 110] width 11 height 11
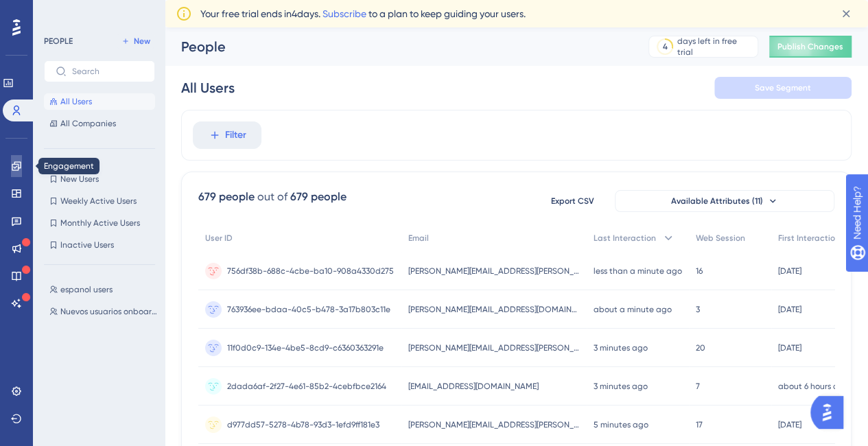
click at [19, 167] on icon at bounding box center [16, 165] width 9 height 9
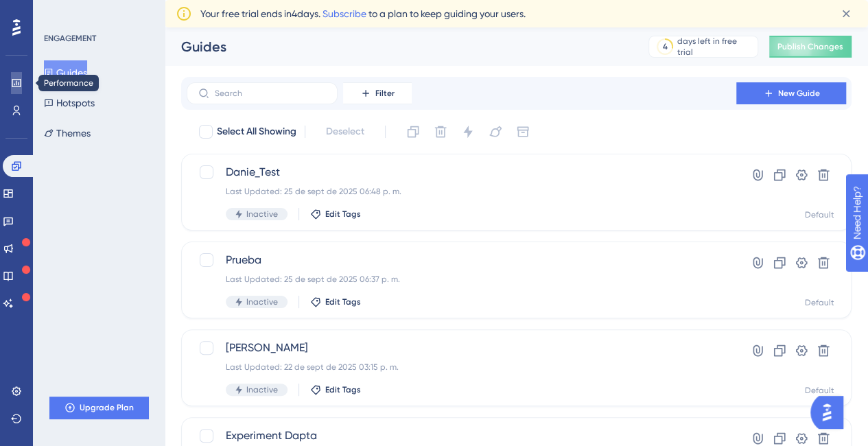
click at [14, 89] on link at bounding box center [16, 83] width 11 height 22
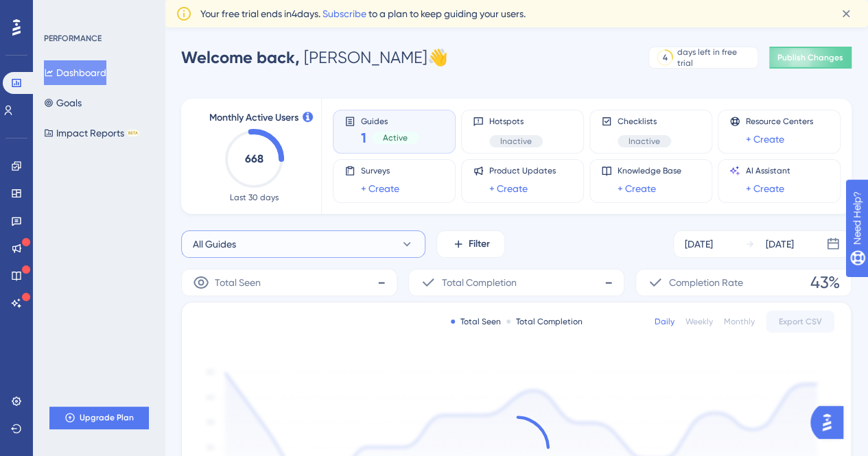
click at [412, 239] on icon at bounding box center [407, 244] width 14 height 14
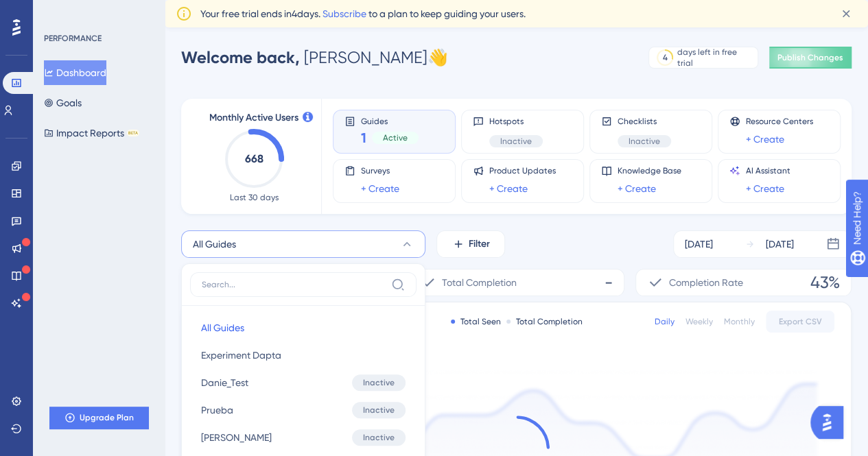
scroll to position [167, 0]
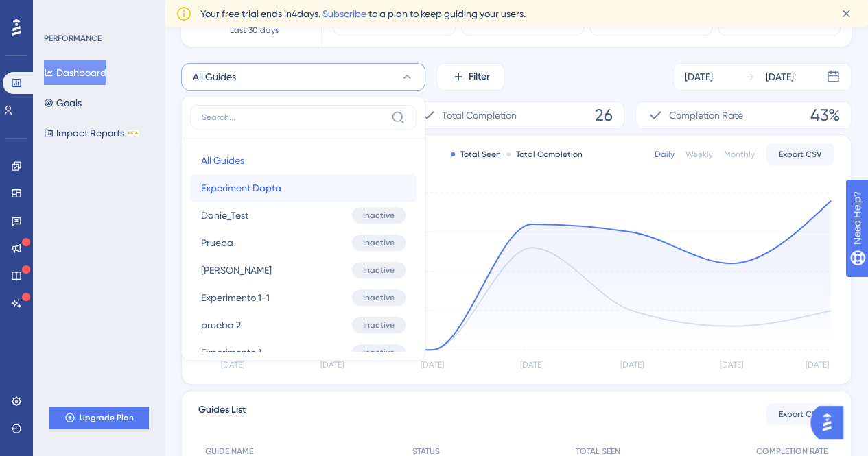
click at [304, 187] on button "Experiment Dapta Experiment Dapta" at bounding box center [303, 187] width 226 height 27
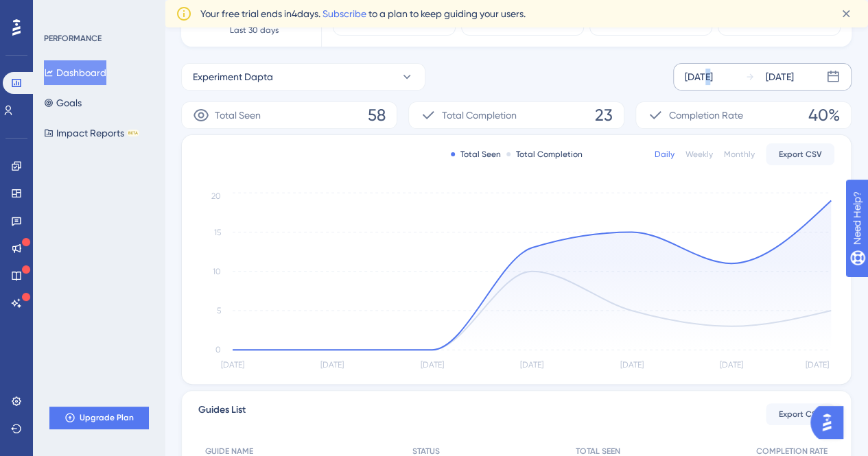
click at [705, 64] on div "Sep 19 2025 Sep 25 2025" at bounding box center [762, 76] width 178 height 27
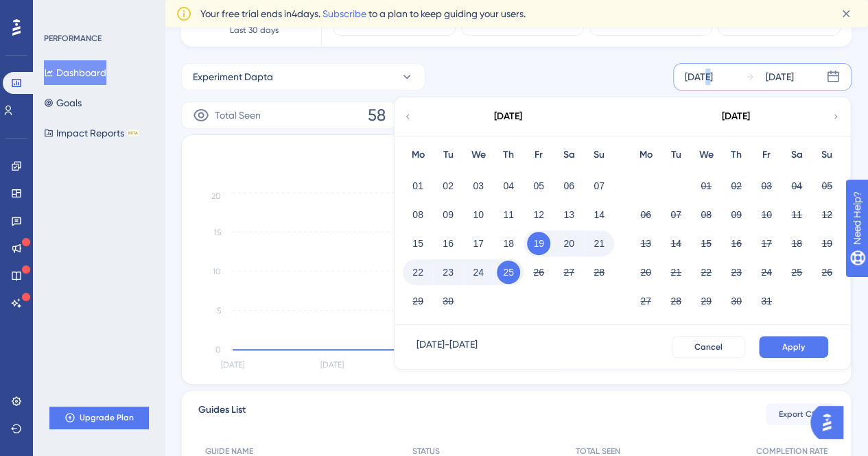
click at [418, 266] on button "22" at bounding box center [417, 272] width 23 height 23
click at [778, 359] on div "Sep 22 2025 - Sep 25 2025 Cancel Apply" at bounding box center [623, 347] width 456 height 44
click at [778, 347] on button "Apply" at bounding box center [793, 347] width 69 height 22
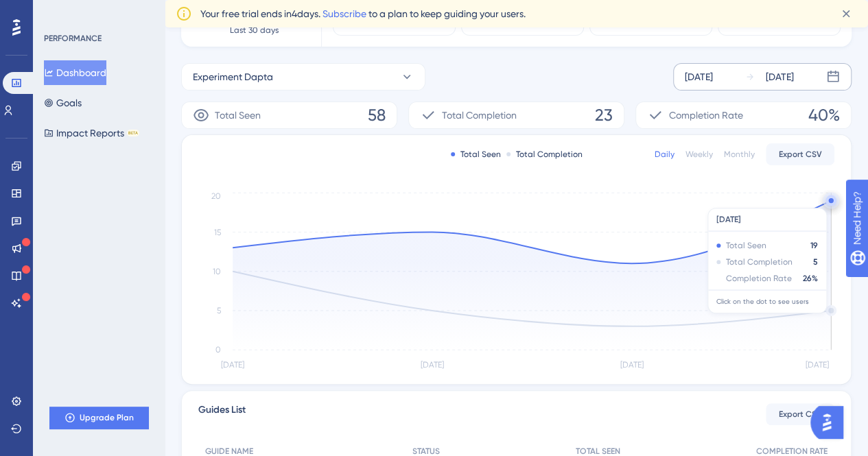
click at [829, 201] on circle at bounding box center [830, 200] width 5 height 5
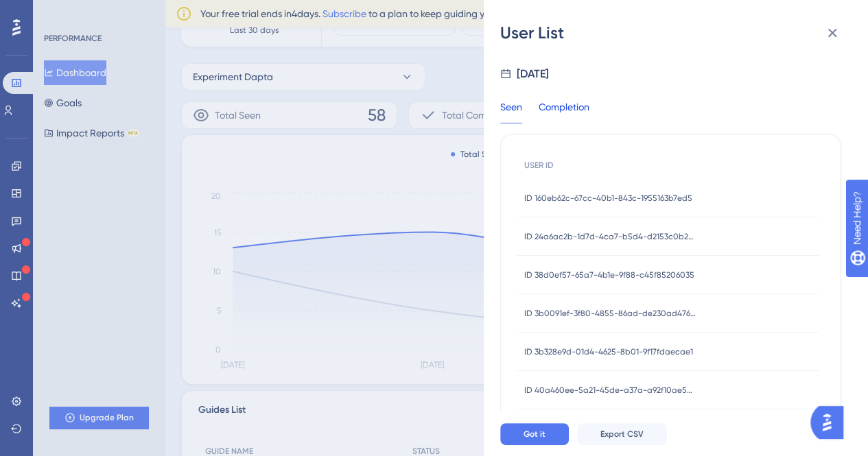
click at [570, 100] on div "Completion" at bounding box center [564, 111] width 51 height 25
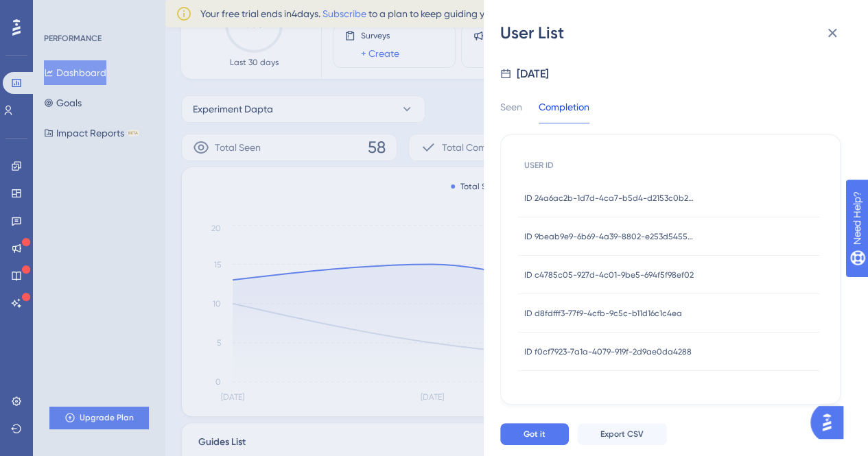
scroll to position [67, 0]
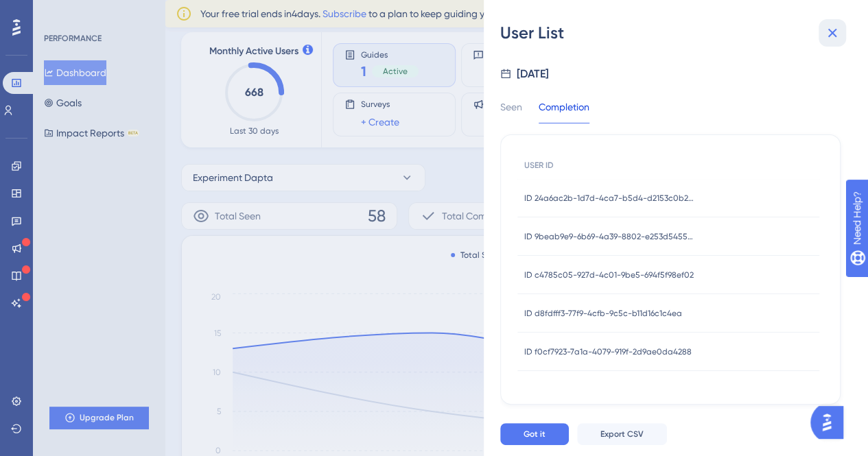
click at [834, 38] on icon at bounding box center [832, 33] width 16 height 16
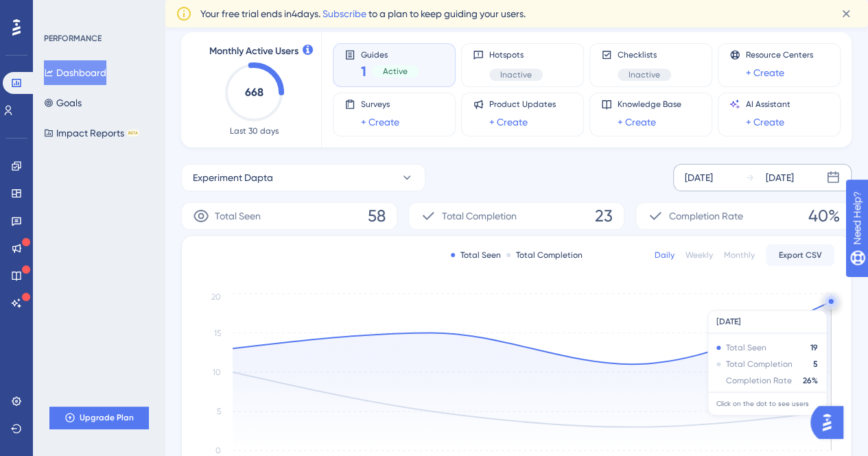
click at [829, 303] on circle at bounding box center [831, 301] width 11 height 11
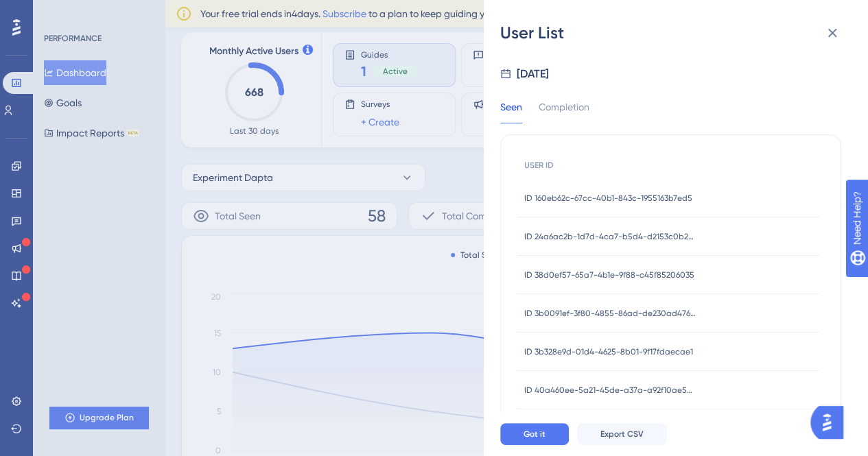
click at [561, 193] on span "ID 160eb62c-67cc-40b1-843c-1955163b7ed5" at bounding box center [608, 198] width 168 height 11
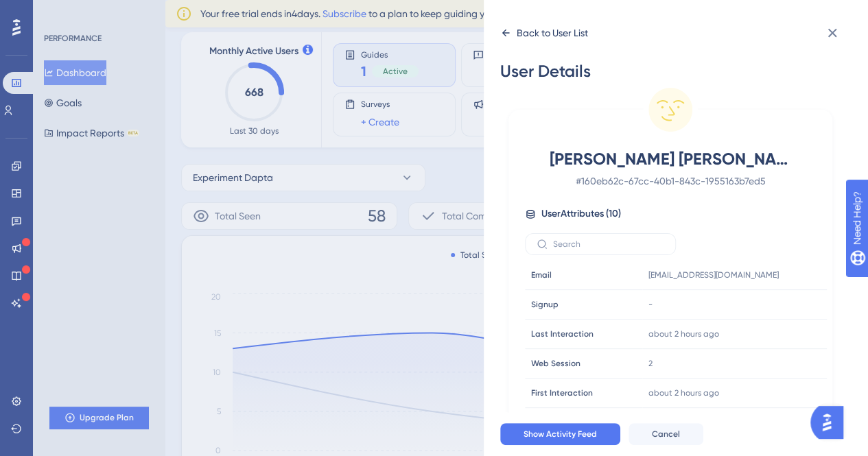
click at [508, 33] on icon at bounding box center [506, 33] width 8 height 7
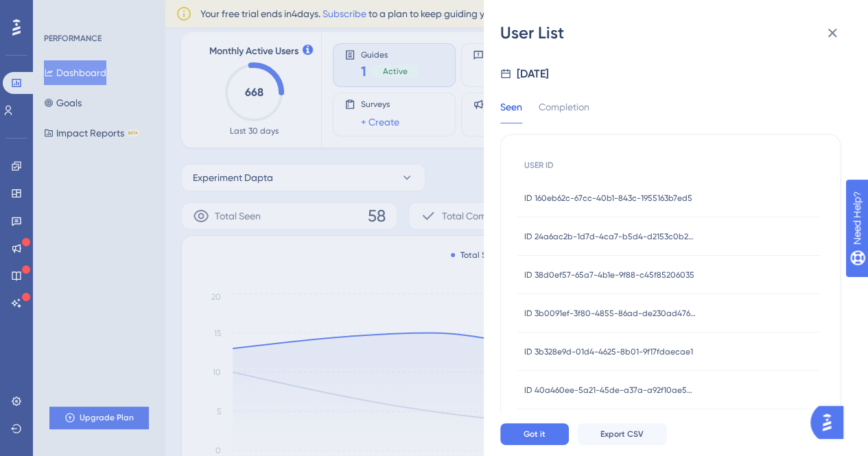
click at [571, 267] on div "ID 38d0ef57-65a7-4b1e-9f88-c45f85206035 ID 38d0ef57-65a7-4b1e-9f88-c45f85206035" at bounding box center [609, 275] width 170 height 38
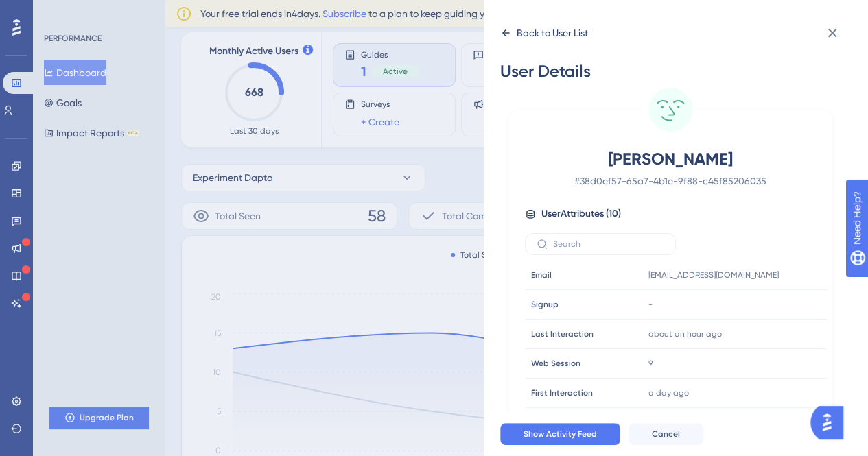
click at [506, 36] on icon at bounding box center [506, 33] width 8 height 7
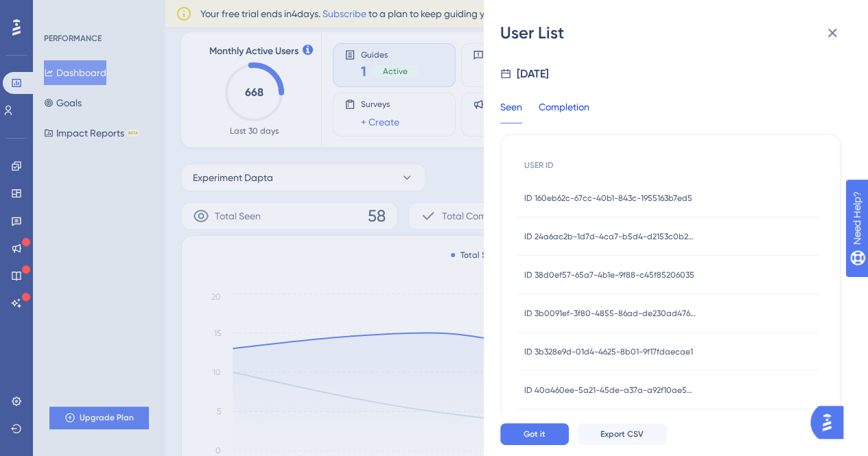
click at [575, 107] on div "Completion" at bounding box center [564, 111] width 51 height 25
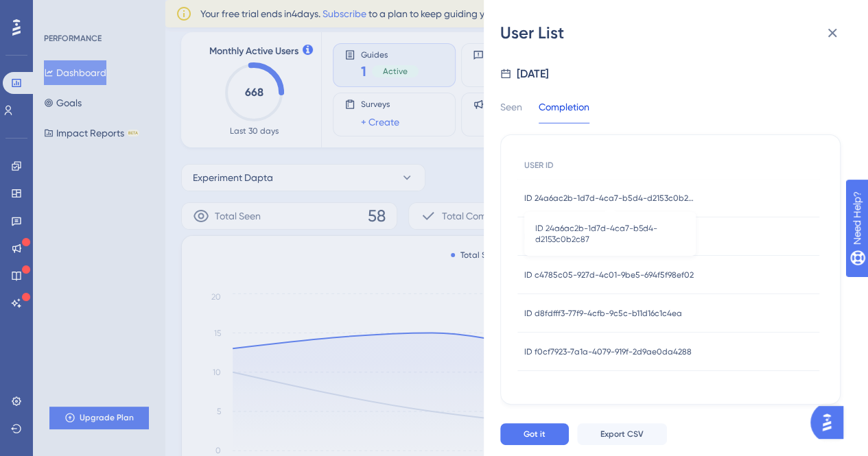
click at [643, 201] on span "ID 24a6ac2b-1d7d-4ca7-b5d4-d2153c0b2c87" at bounding box center [610, 198] width 172 height 11
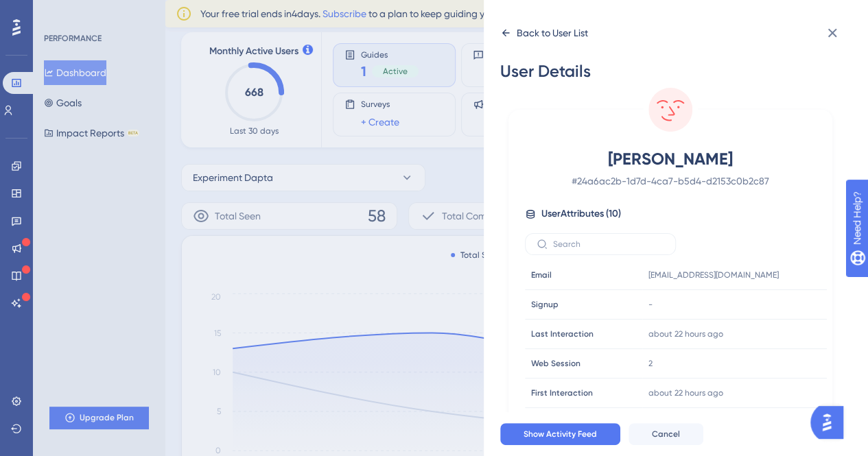
click at [515, 34] on div "Back to User List" at bounding box center [544, 33] width 88 height 22
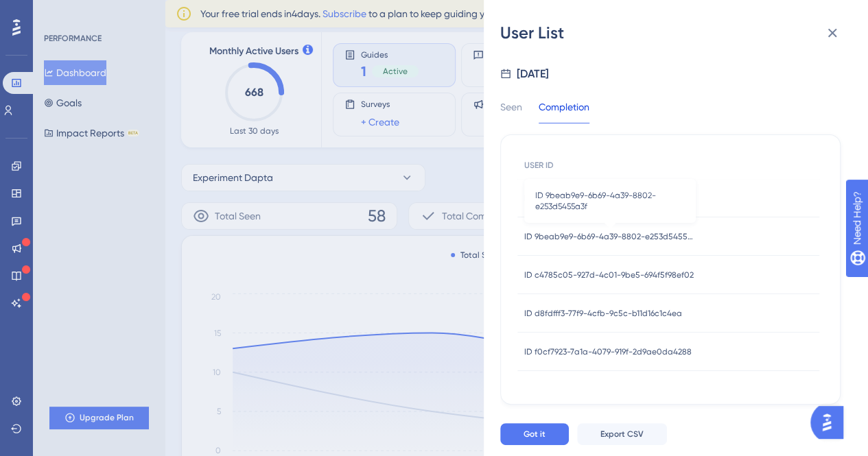
click at [620, 239] on span "ID 9beab9e9-6b69-4a39-8802-e253d5455a3f" at bounding box center [610, 236] width 172 height 11
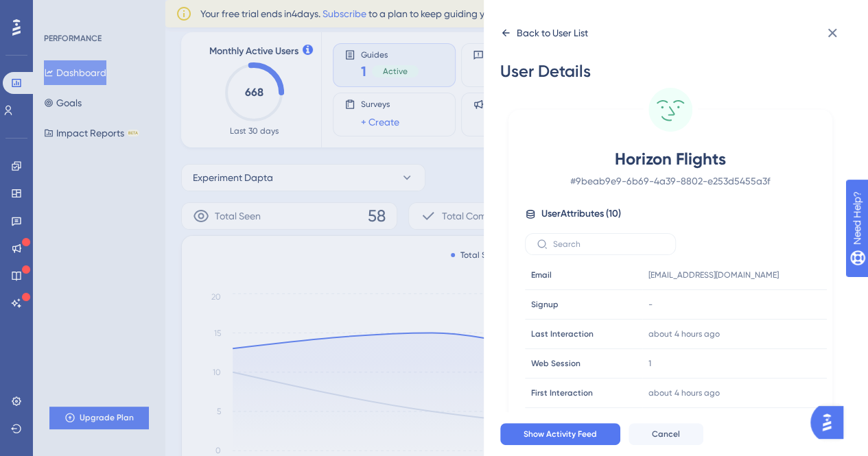
click at [502, 36] on icon at bounding box center [505, 32] width 11 height 11
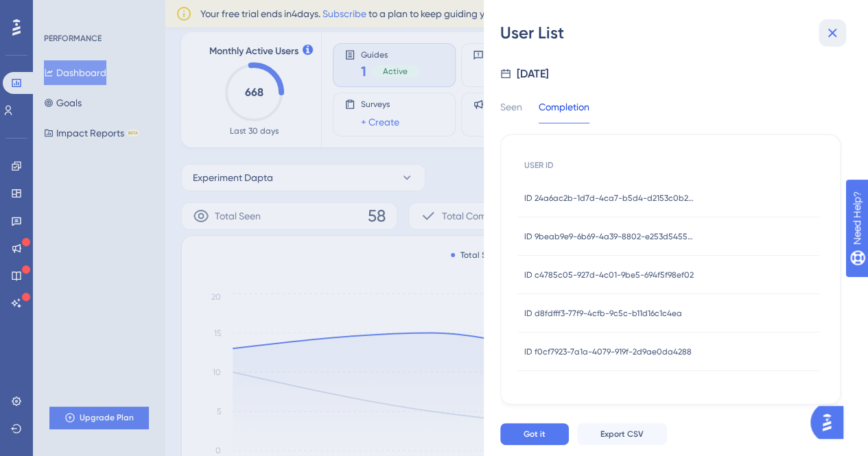
click at [830, 39] on icon at bounding box center [832, 33] width 16 height 16
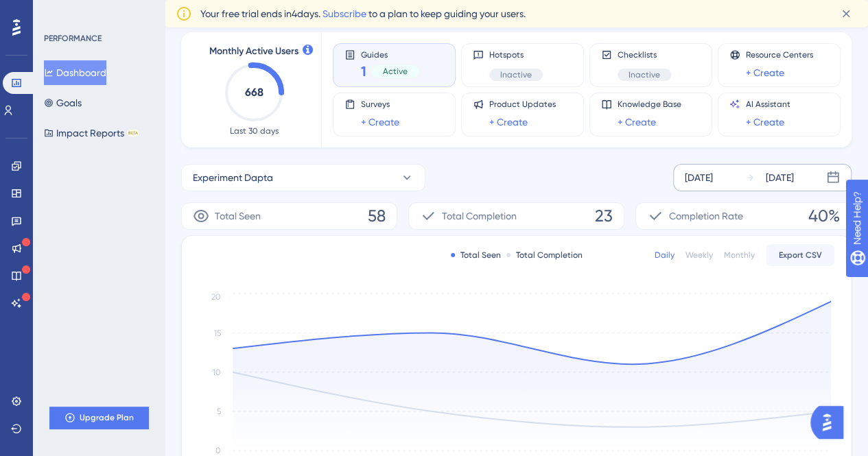
scroll to position [341, 0]
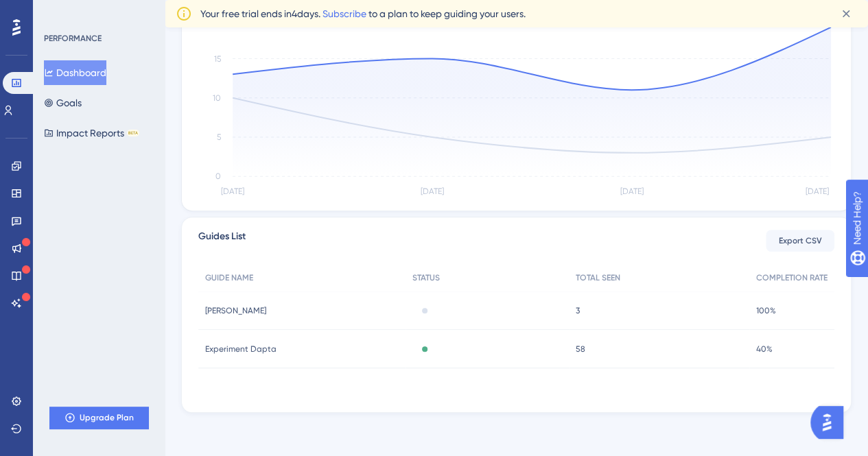
click at [579, 310] on div "3 3" at bounding box center [659, 311] width 180 height 38
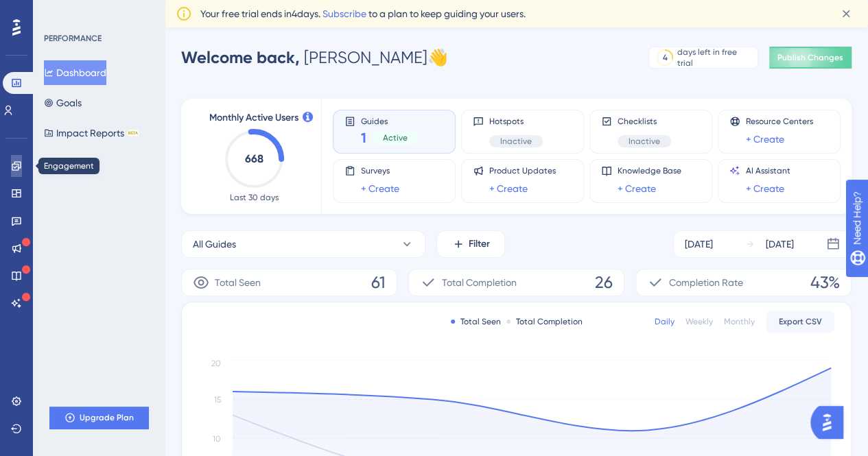
click at [18, 170] on icon at bounding box center [16, 165] width 9 height 9
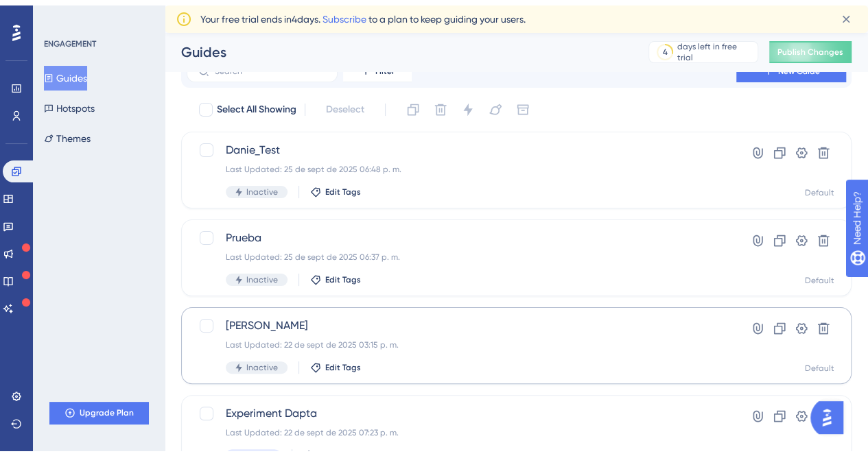
scroll to position [137, 0]
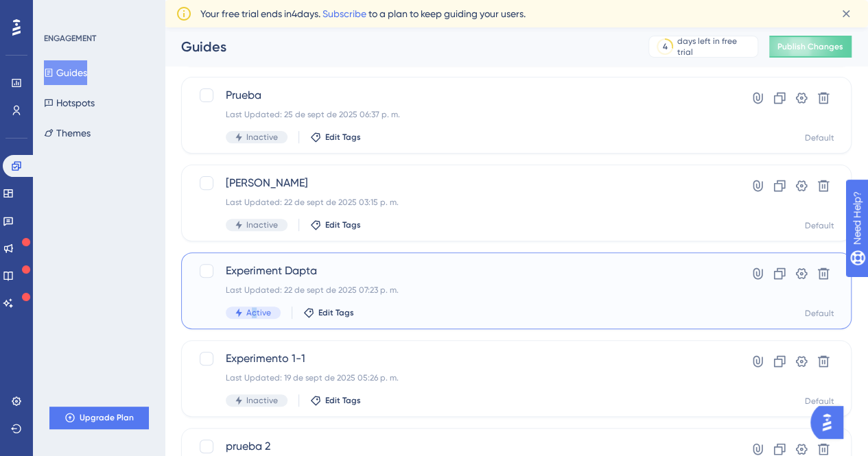
click at [252, 309] on span "Active" at bounding box center [258, 312] width 25 height 11
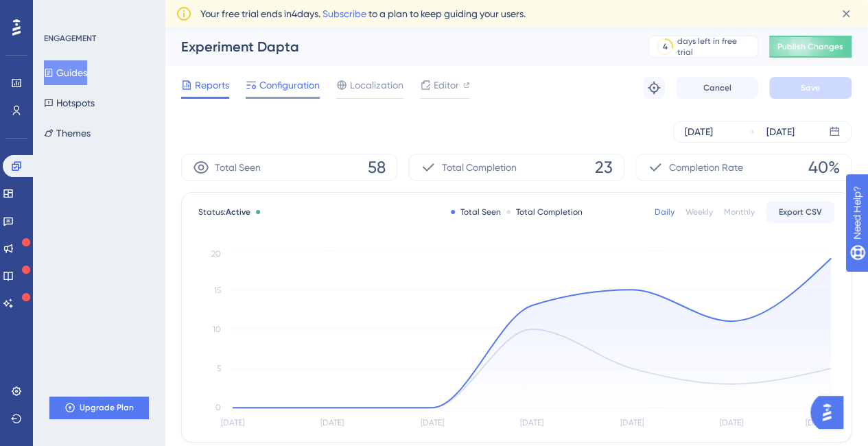
click at [265, 84] on span "Configuration" at bounding box center [289, 85] width 60 height 16
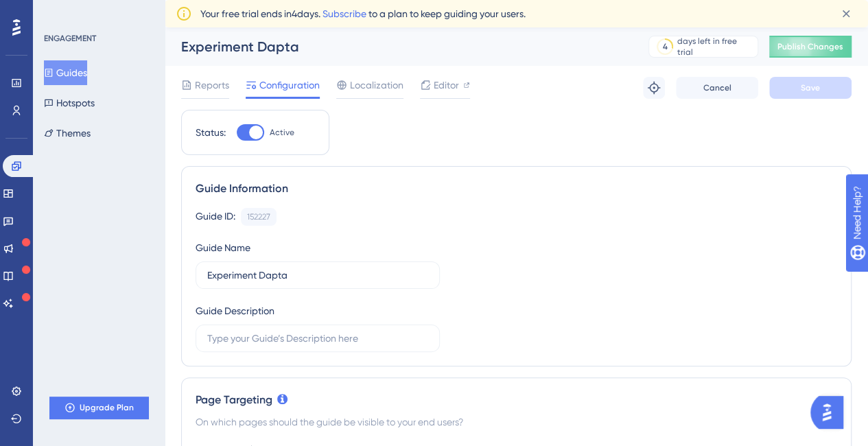
click at [248, 127] on div at bounding box center [250, 132] width 27 height 16
click at [237, 132] on input "Active" at bounding box center [236, 132] width 1 height 1
checkbox input "false"
click at [813, 95] on button "Save" at bounding box center [810, 88] width 82 height 22
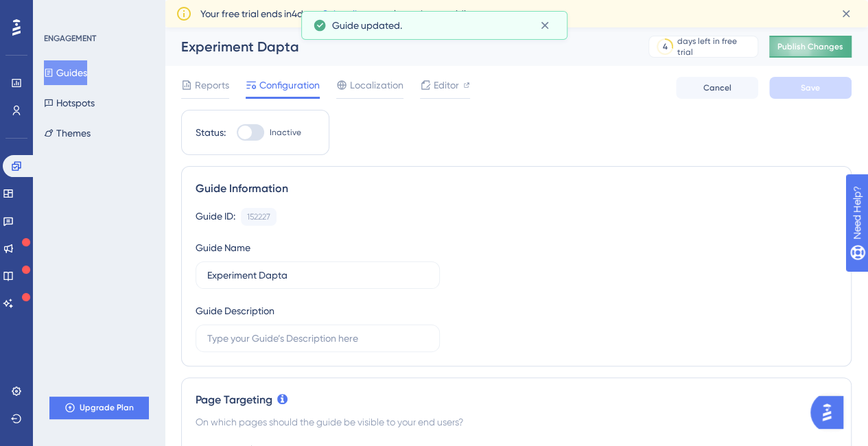
click at [823, 39] on button "Publish Changes" at bounding box center [810, 47] width 82 height 22
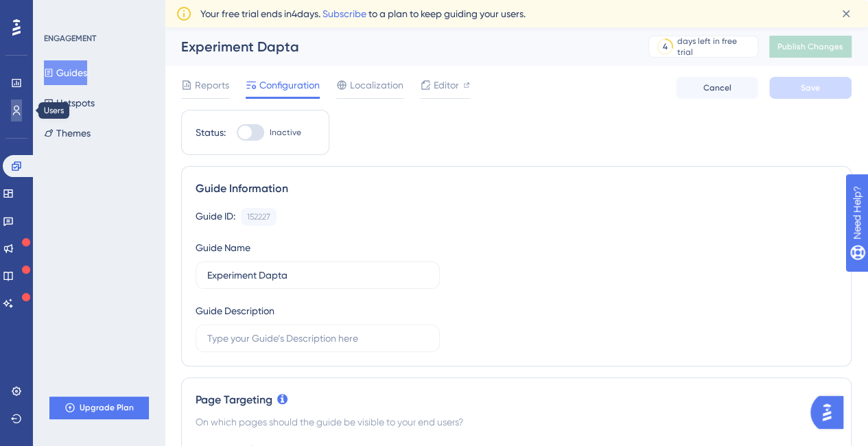
click at [22, 108] on link at bounding box center [16, 111] width 11 height 22
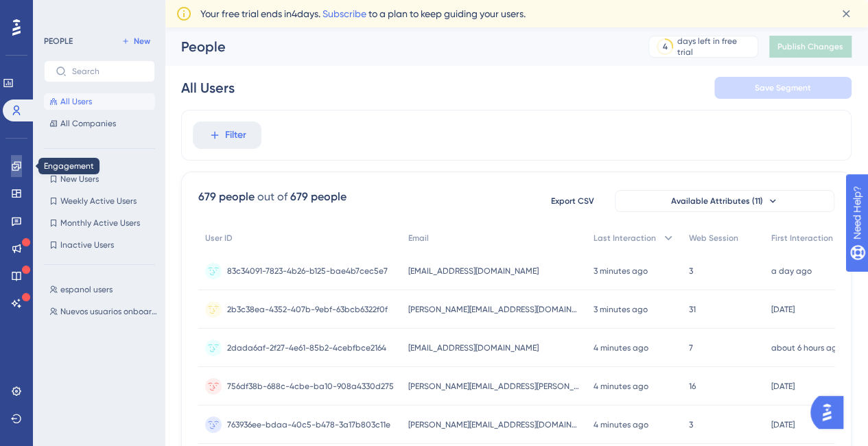
click at [19, 159] on link at bounding box center [16, 166] width 11 height 22
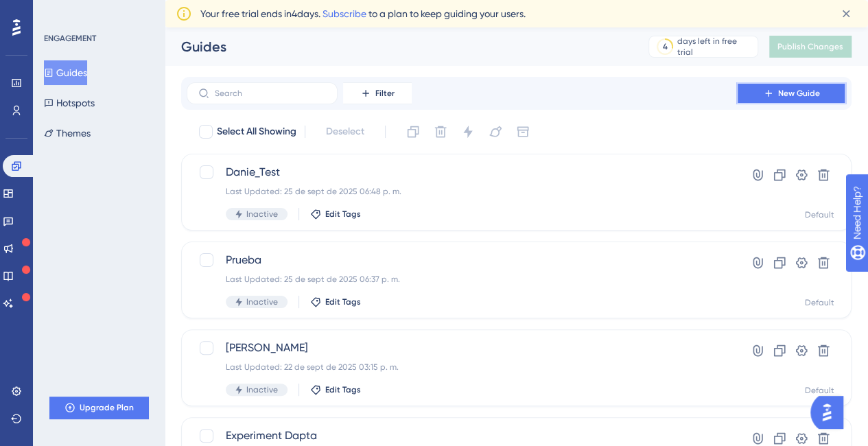
click at [778, 91] on span "New Guide" at bounding box center [799, 93] width 42 height 11
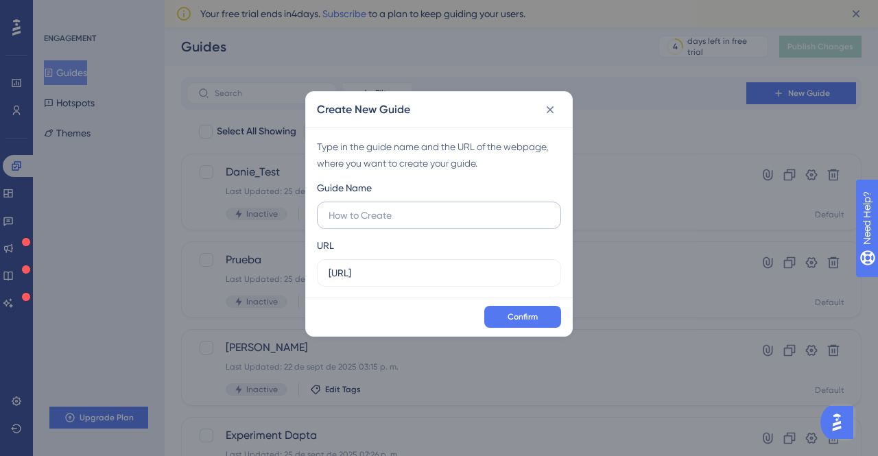
click at [417, 216] on input "text" at bounding box center [439, 215] width 221 height 15
click at [401, 274] on input "[URL]" at bounding box center [439, 273] width 221 height 15
type input "https://app.dapta.ai"
click at [351, 208] on input "text" at bounding box center [439, 215] width 221 height 15
click at [393, 218] on input "Settings" at bounding box center [439, 215] width 221 height 15
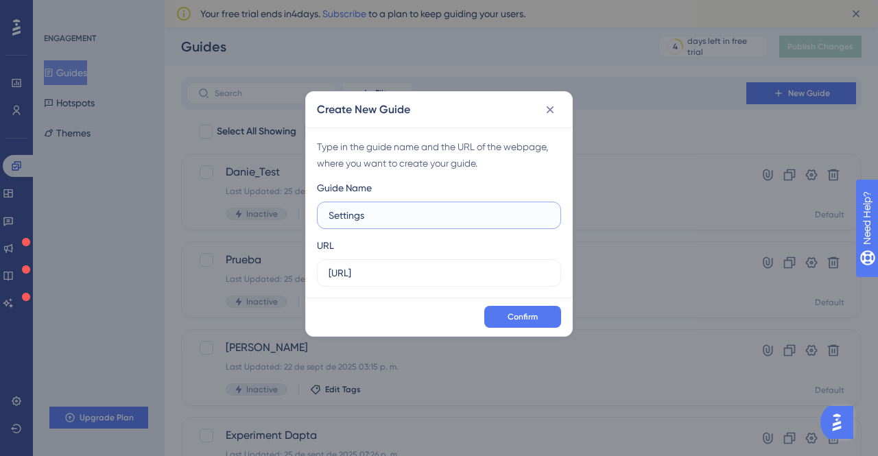
click at [393, 218] on input "Settings" at bounding box center [439, 215] width 221 height 15
type input "Call Analysis_LUCHO"
click at [553, 310] on button "Confirm" at bounding box center [523, 317] width 77 height 22
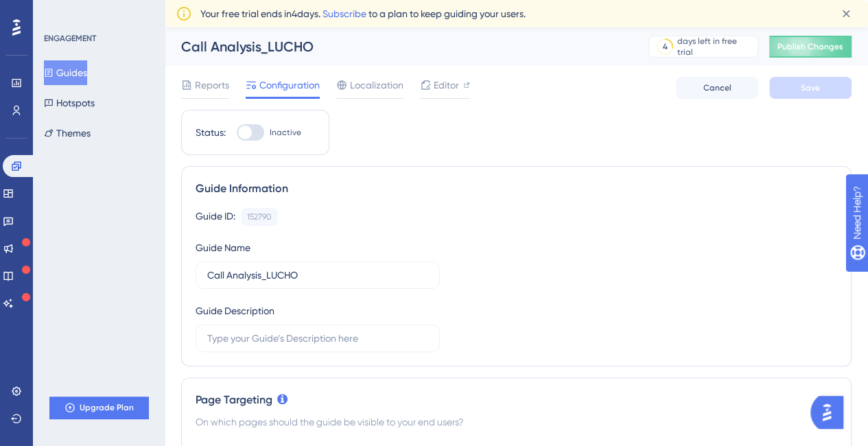
click at [80, 73] on button "Guides" at bounding box center [65, 72] width 43 height 25
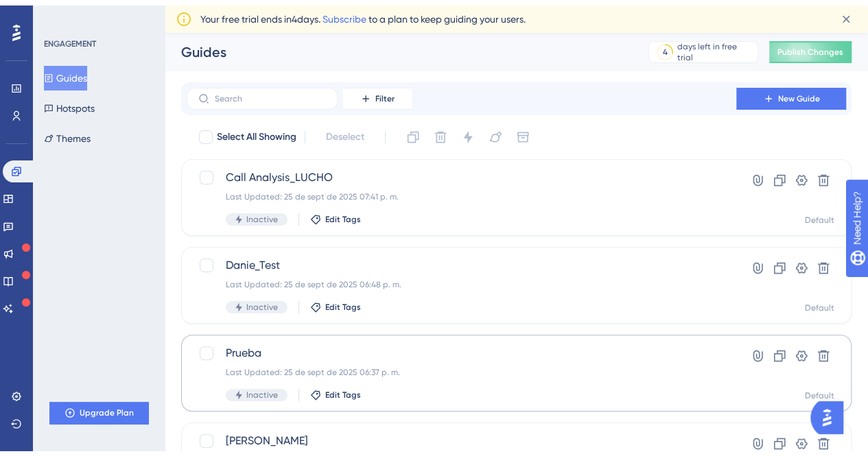
scroll to position [69, 0]
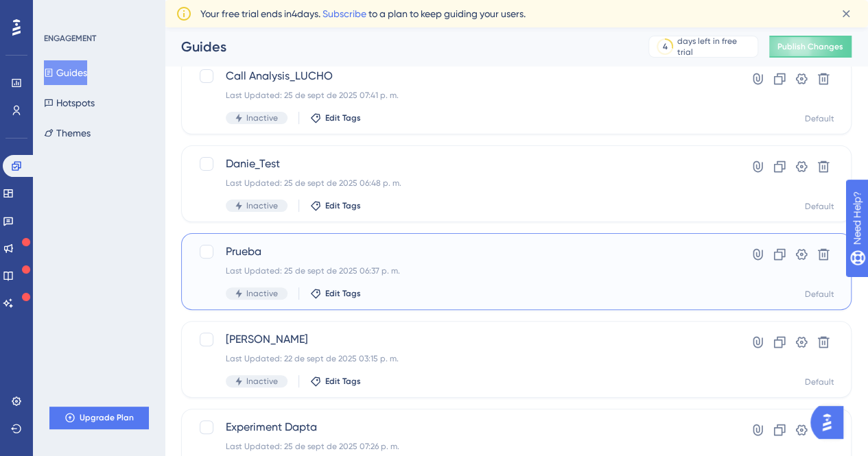
click at [242, 251] on span "Prueba" at bounding box center [461, 252] width 471 height 16
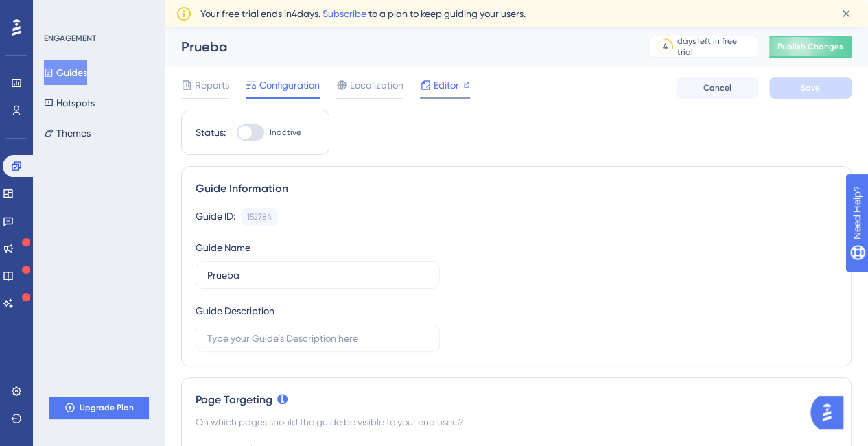
click at [447, 88] on span "Editor" at bounding box center [446, 85] width 25 height 16
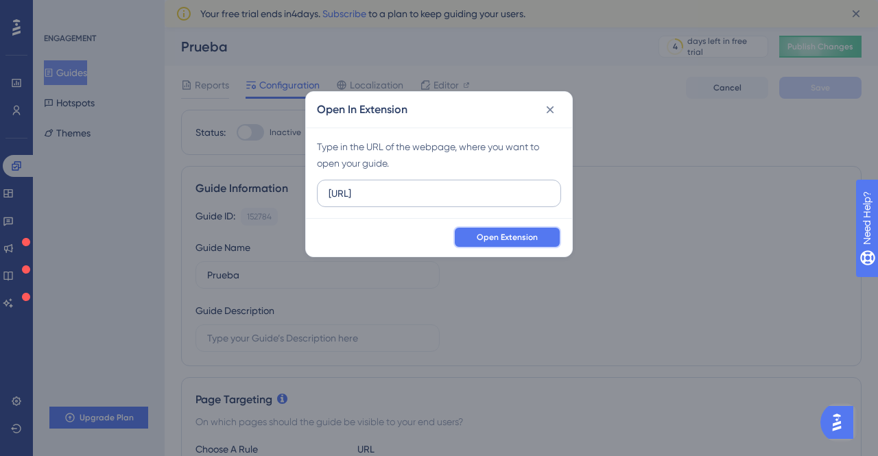
drag, startPoint x: 506, startPoint y: 231, endPoint x: 443, endPoint y: 181, distance: 81.1
click at [449, 179] on div "Open In Extension Type in the URL of the webpage, where you want to open your g…" at bounding box center [439, 174] width 268 height 166
click at [391, 197] on input "[URL]" at bounding box center [439, 193] width 221 height 15
type input "https://app.dapta.ai"
click at [537, 240] on span "Open Extension" at bounding box center [507, 237] width 61 height 11
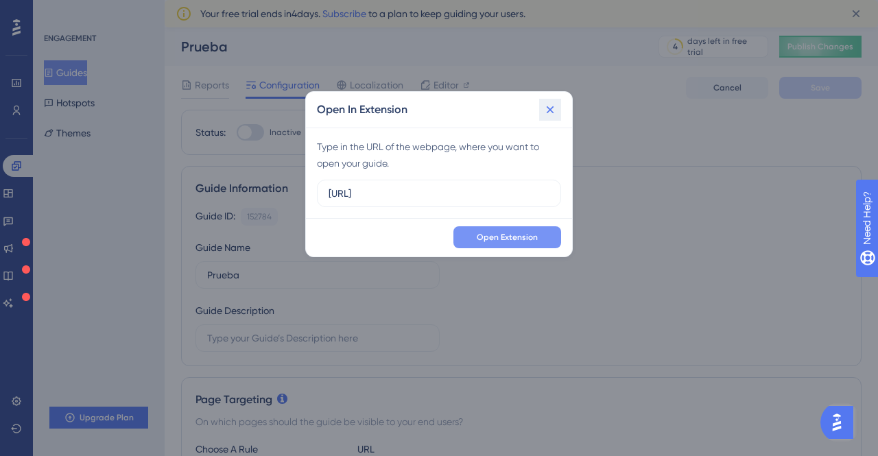
click at [552, 107] on icon at bounding box center [551, 110] width 14 height 14
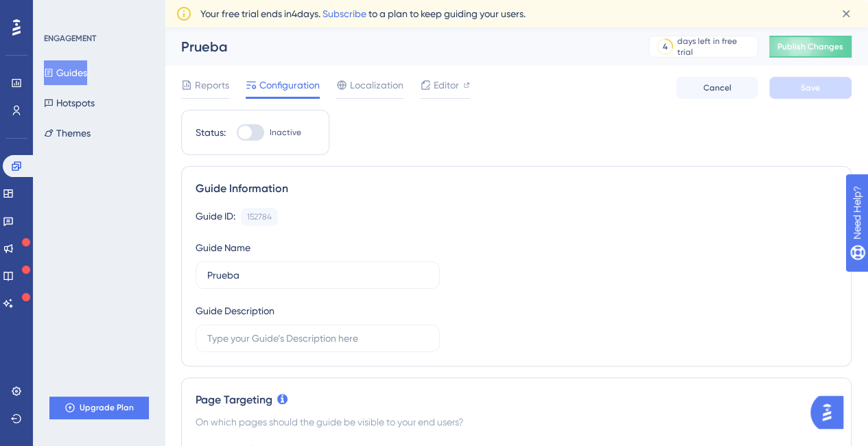
click at [84, 78] on button "Guides" at bounding box center [65, 72] width 43 height 25
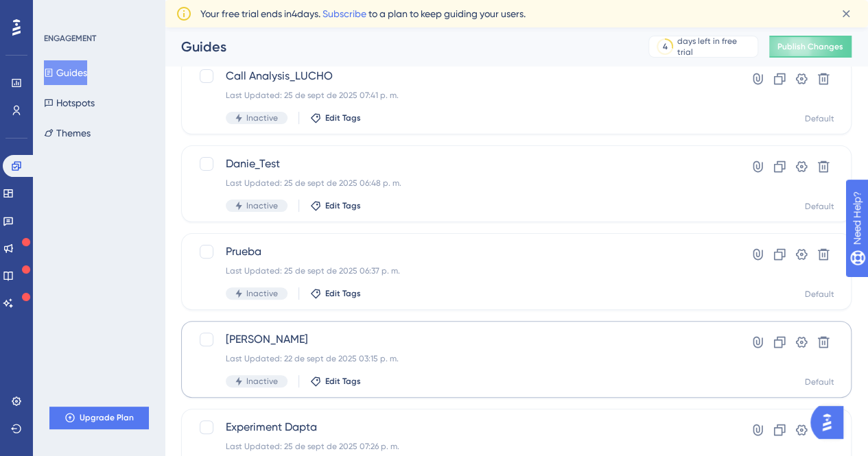
scroll to position [137, 0]
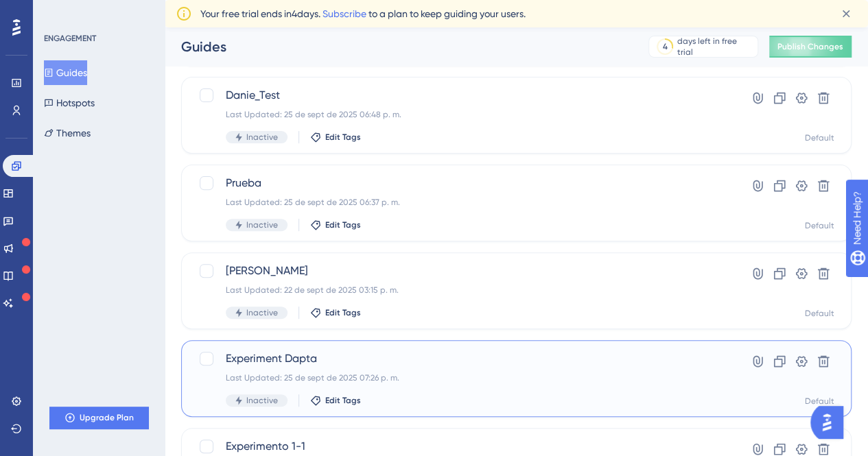
click at [266, 363] on span "Experiment Dapta" at bounding box center [461, 359] width 471 height 16
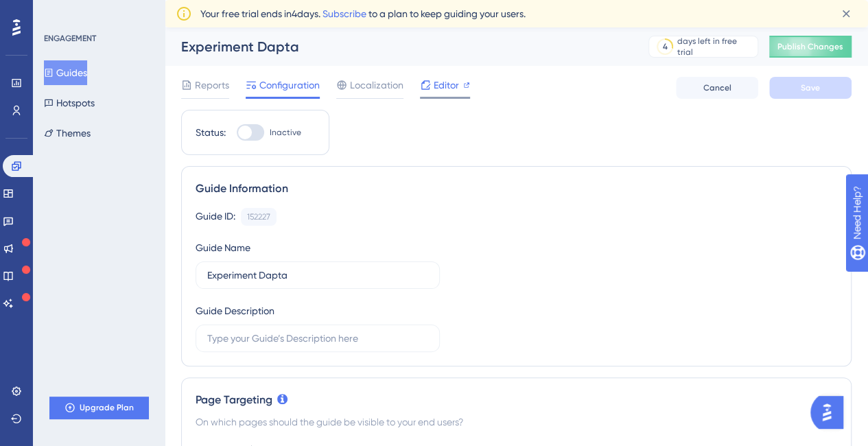
click at [436, 82] on span "Editor" at bounding box center [446, 85] width 25 height 16
click at [66, 71] on button "Guides" at bounding box center [65, 72] width 43 height 25
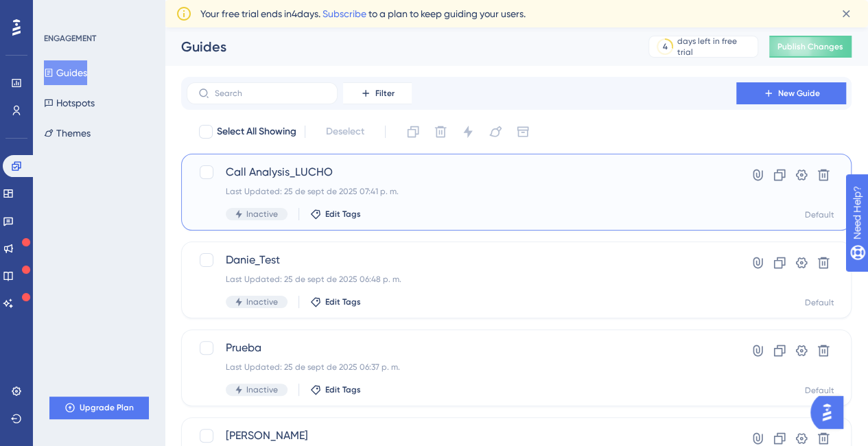
click at [283, 167] on span "Call Analysis_LUCHO" at bounding box center [461, 172] width 471 height 16
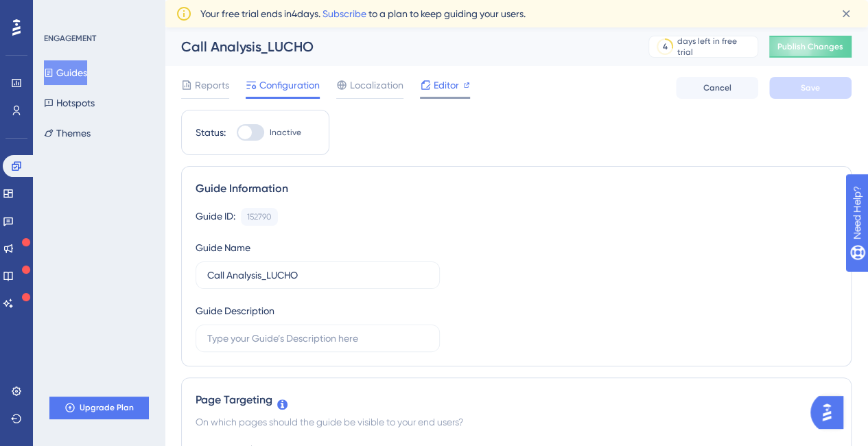
click at [443, 79] on span "Editor" at bounding box center [446, 85] width 25 height 16
click at [818, 43] on span "Publish Changes" at bounding box center [811, 46] width 66 height 11
